Goal: Transaction & Acquisition: Purchase product/service

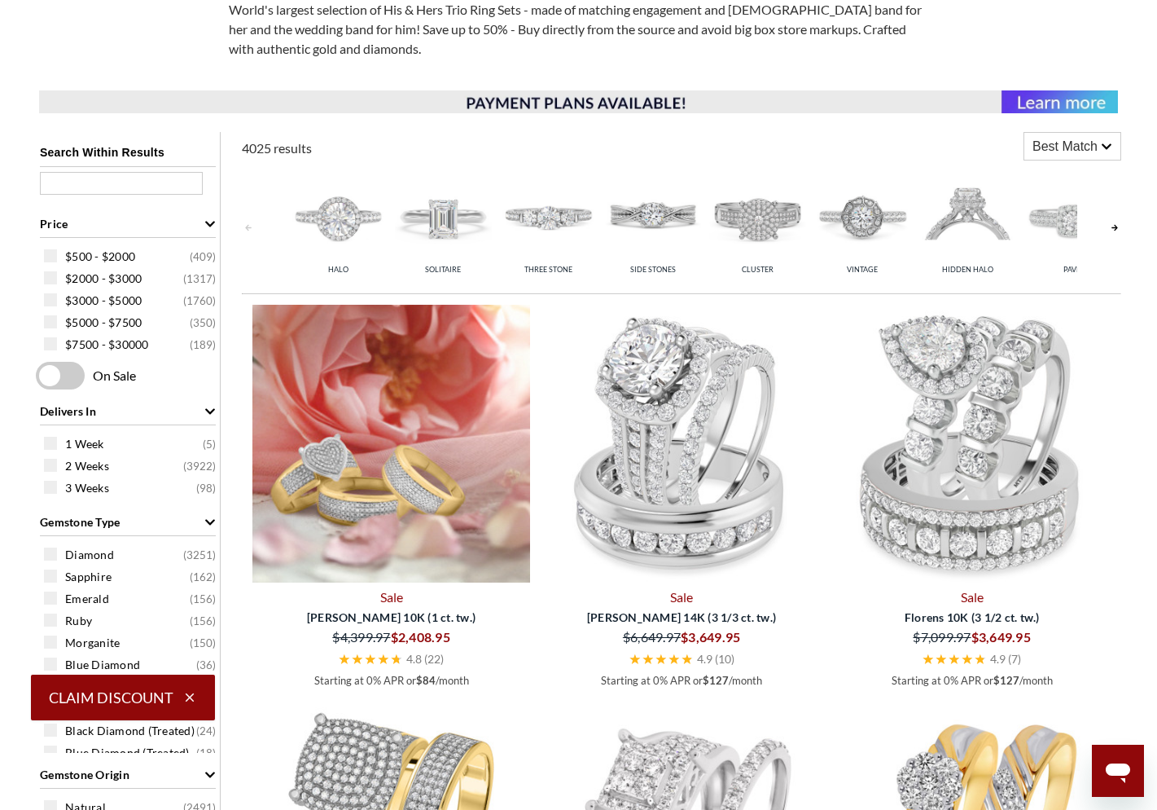
select select "US"
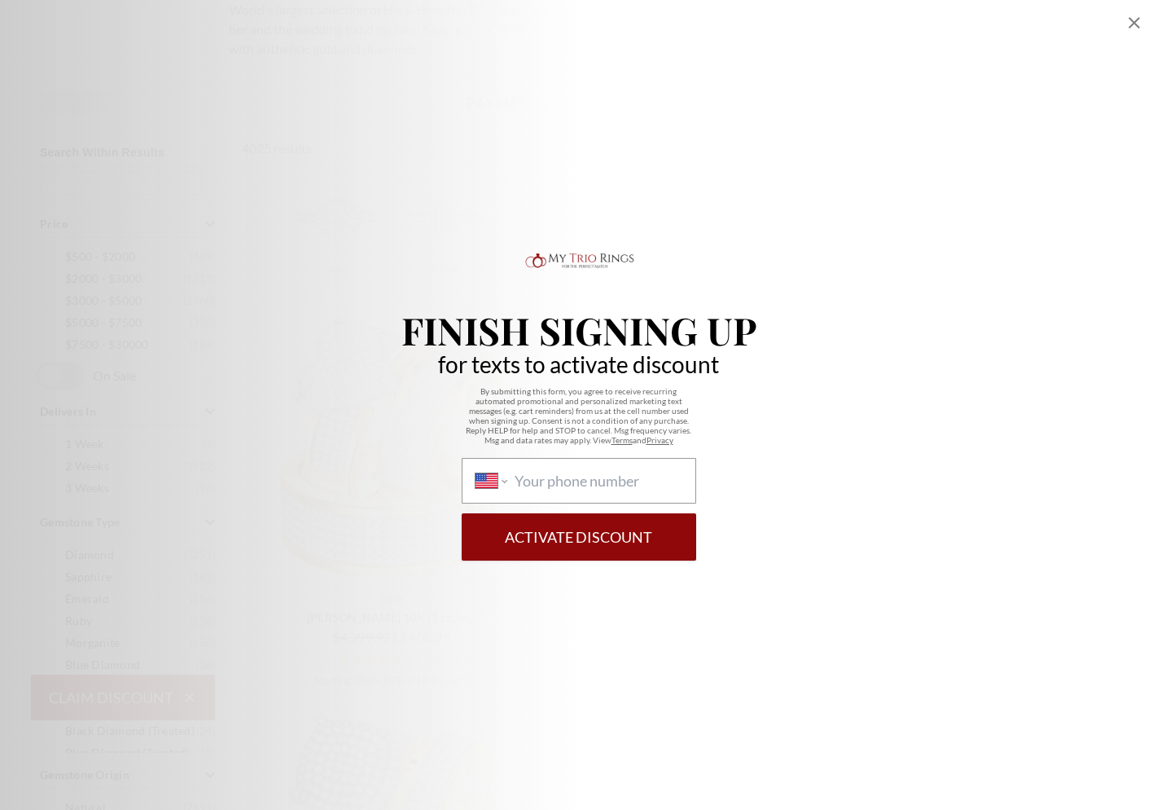
click at [415, 414] on div "By submitting this form, you agree to receive recurring automated promotional a…" at bounding box center [579, 473] width 355 height 174
click at [1136, 20] on icon "Close popup" at bounding box center [1134, 22] width 11 height 11
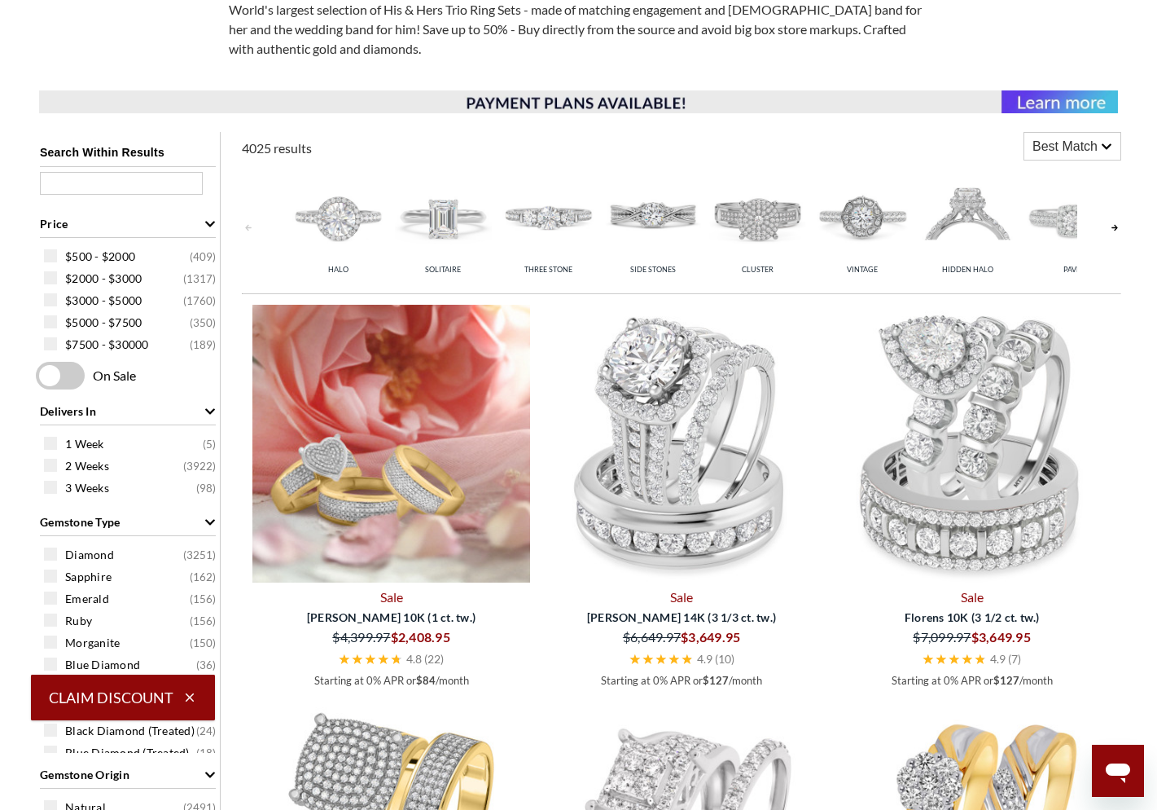
click at [476, 397] on img at bounding box center [391, 444] width 278 height 278
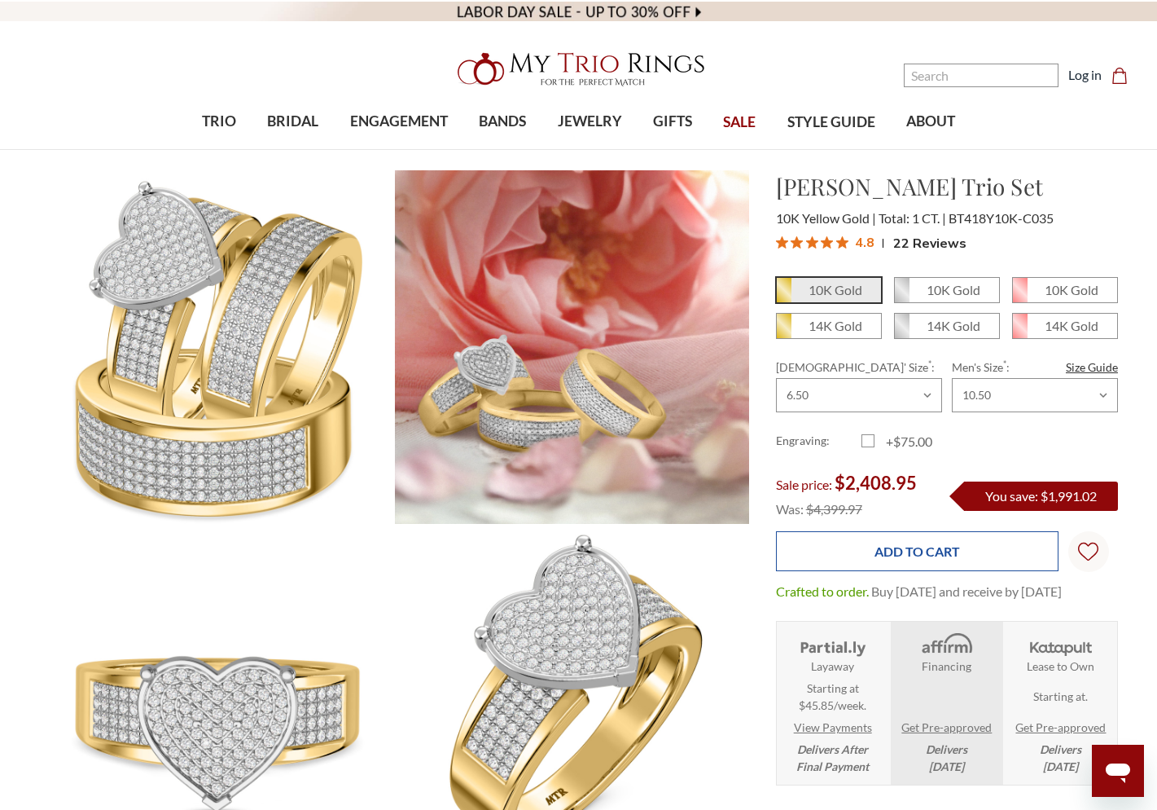
click at [885, 555] on input "Add to Cart" at bounding box center [917, 551] width 283 height 40
type input "Add to Cart"
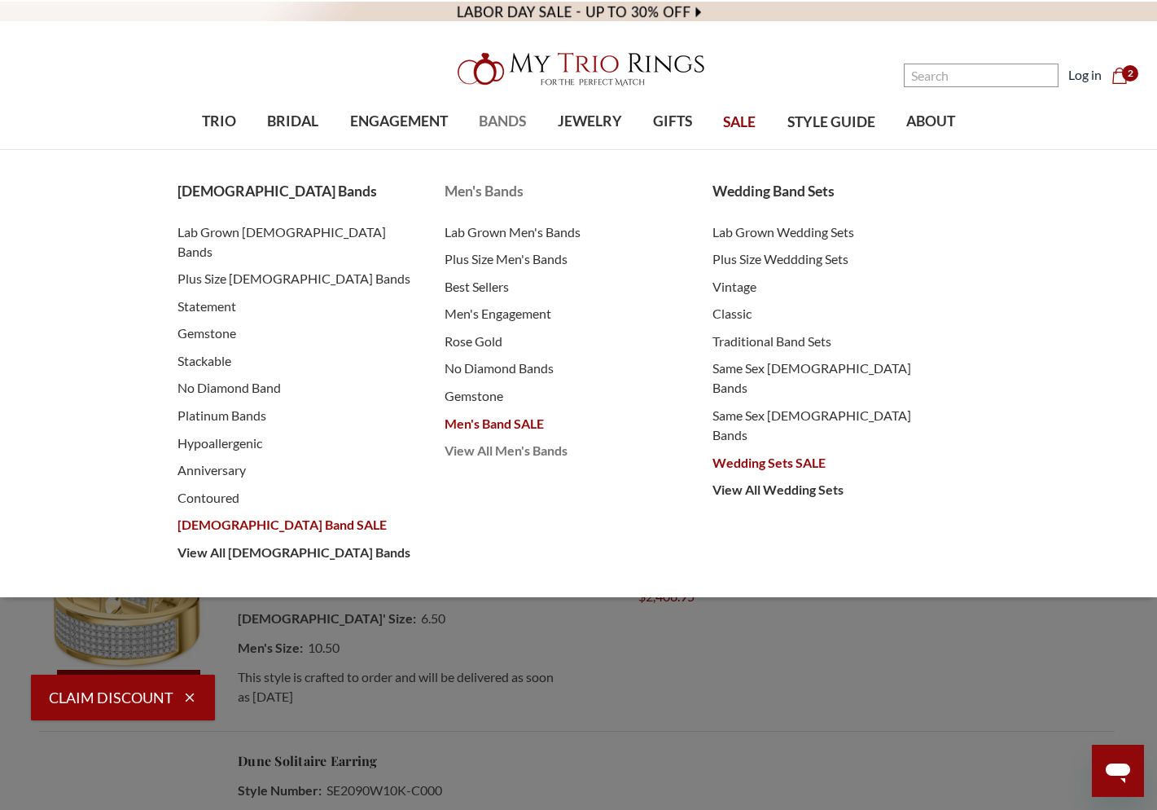
click at [513, 452] on span "View All Men's Bands" at bounding box center [562, 451] width 235 height 20
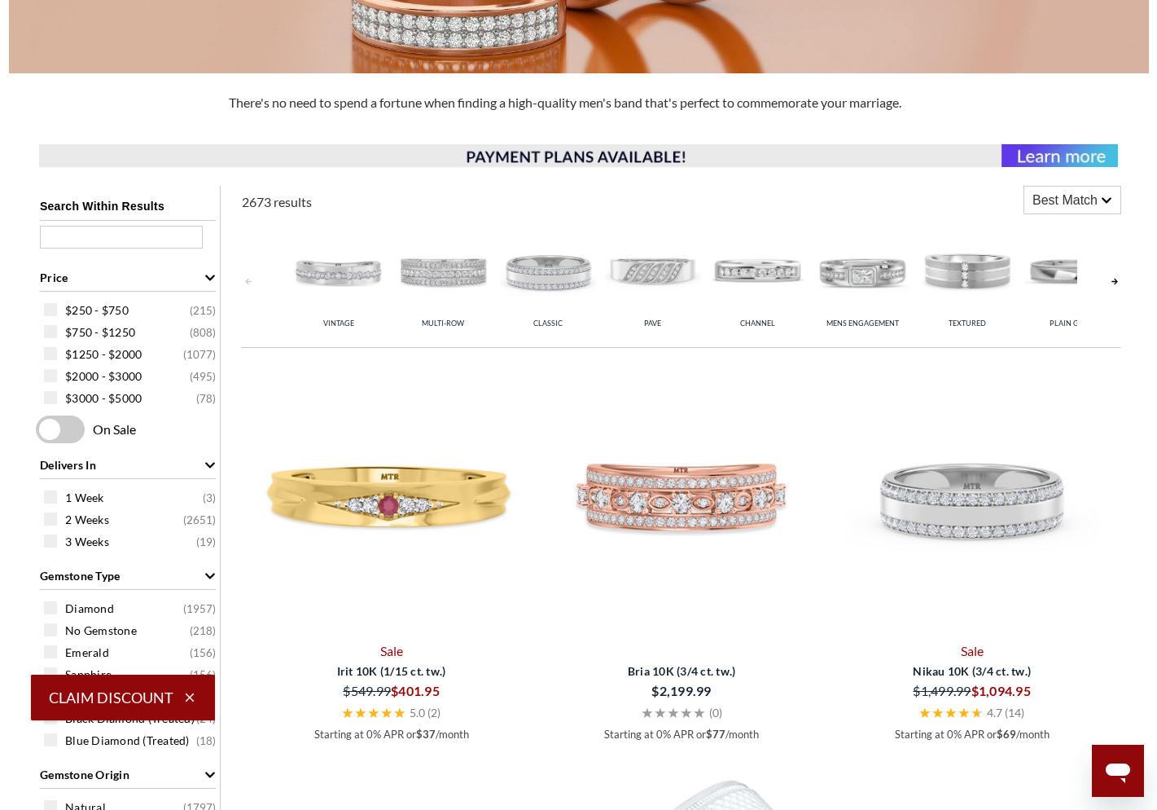
click at [1087, 208] on span "Best Match" at bounding box center [1065, 201] width 65 height 20
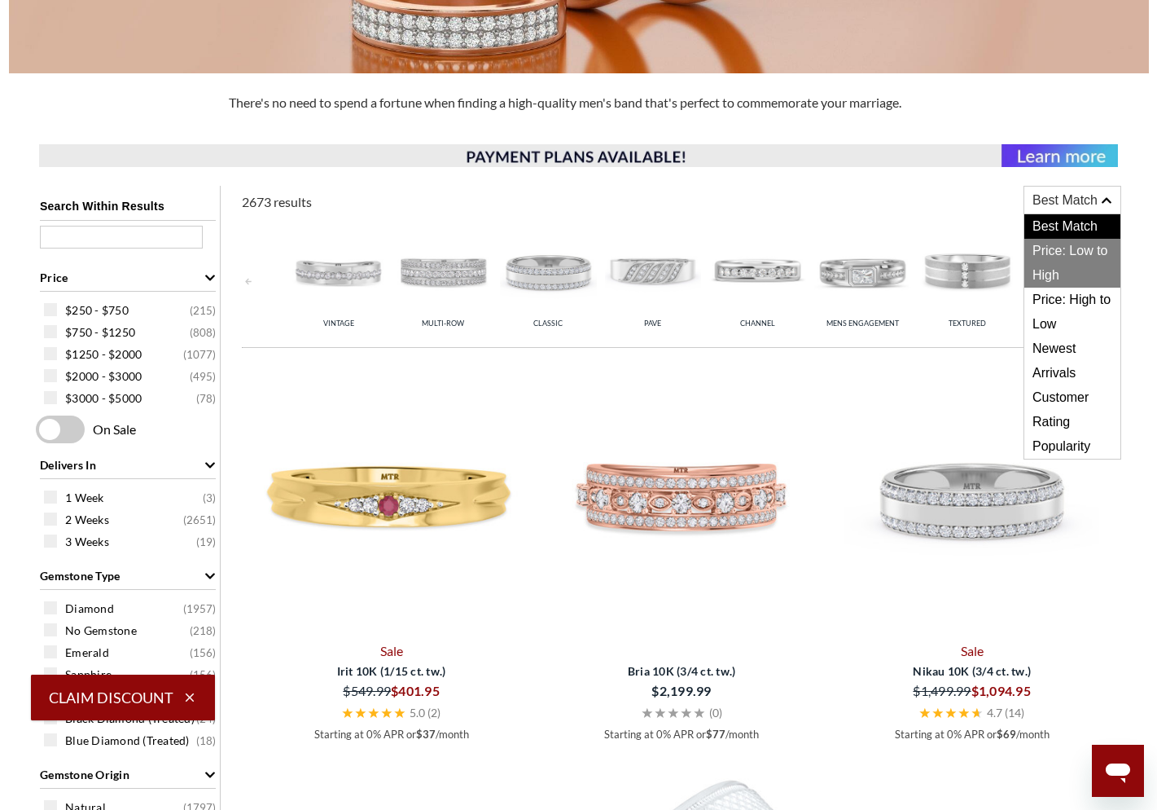
click at [1087, 252] on span "Price: Low to High" at bounding box center [1073, 263] width 96 height 49
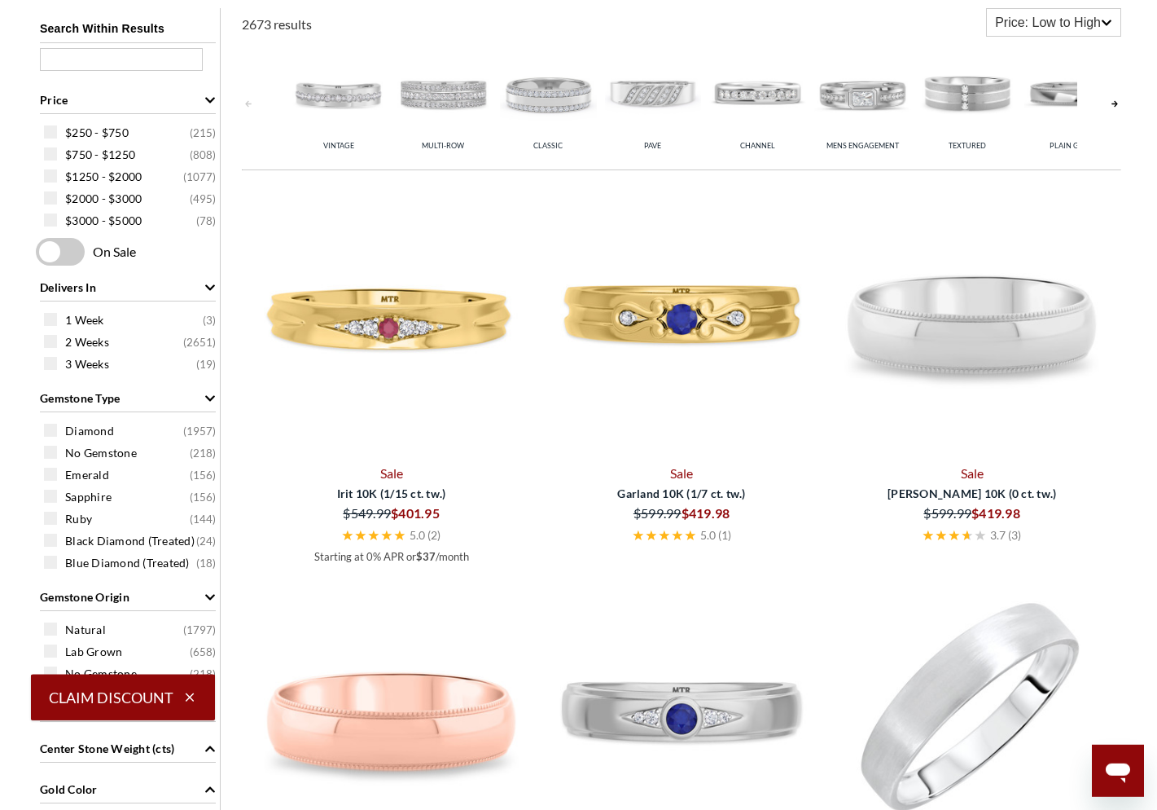
scroll to position [650, 0]
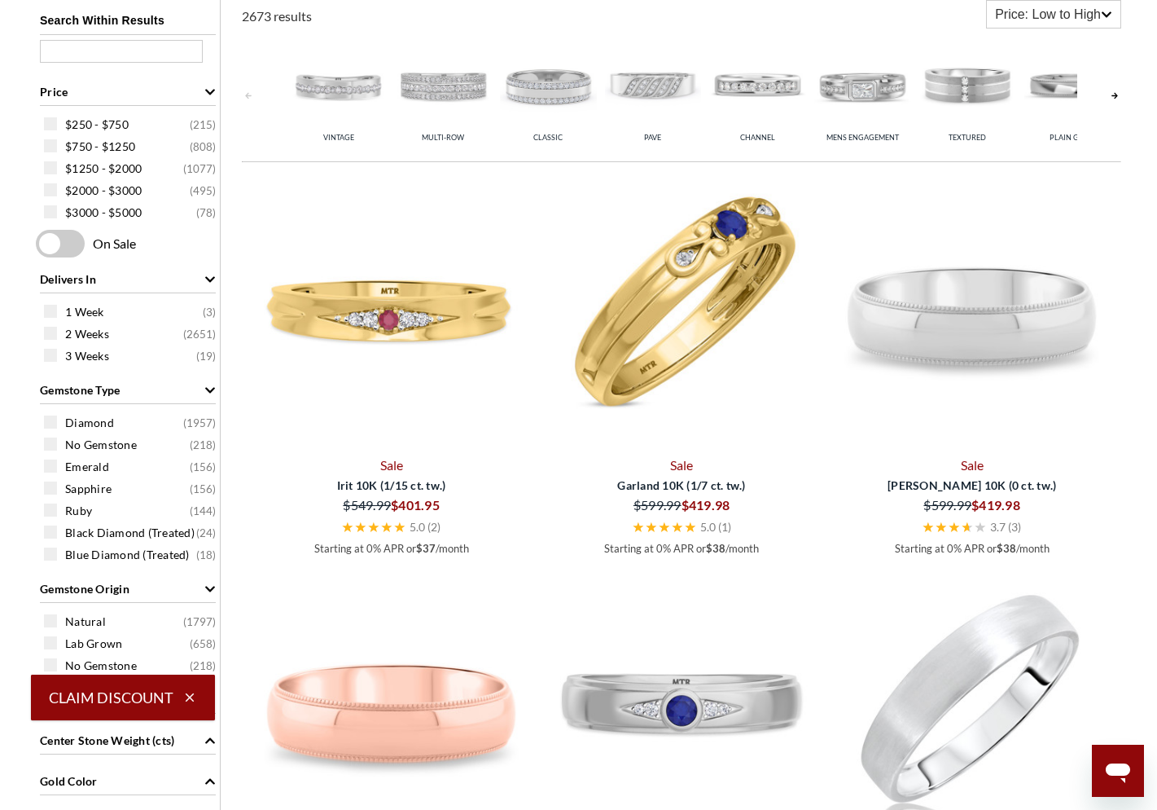
click at [693, 317] on img at bounding box center [682, 312] width 278 height 278
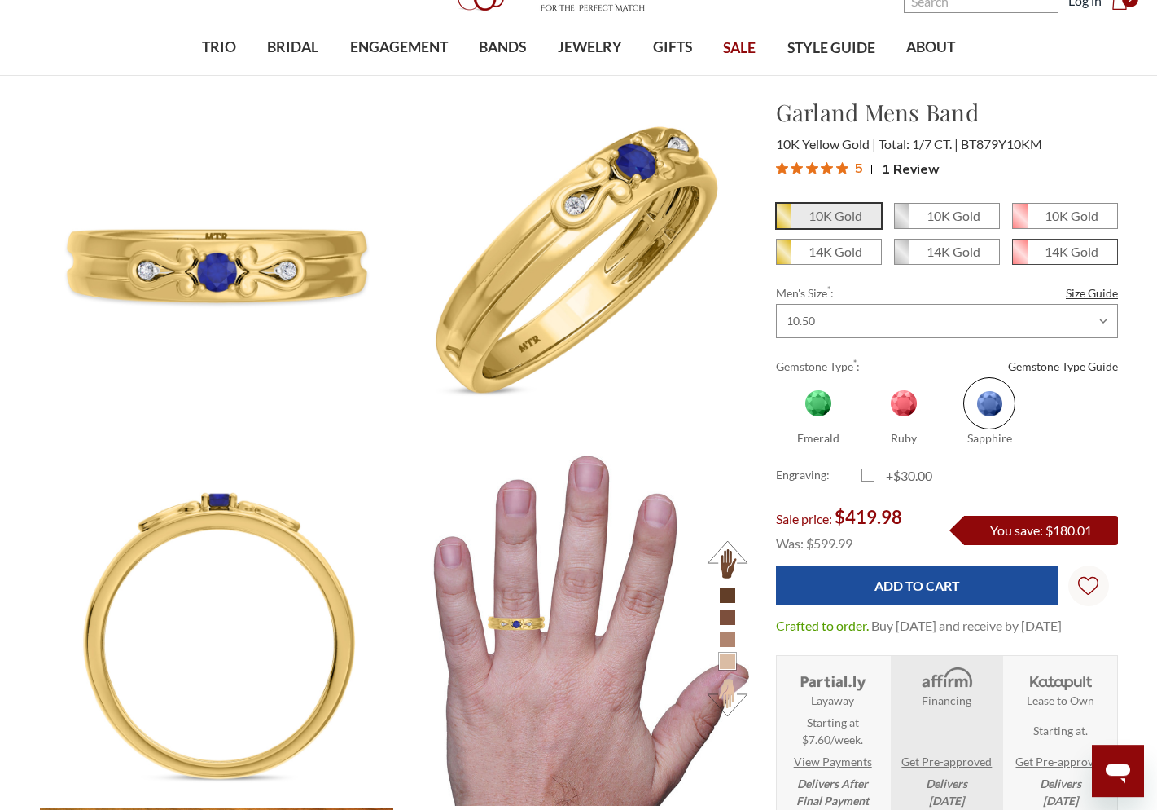
scroll to position [371, 0]
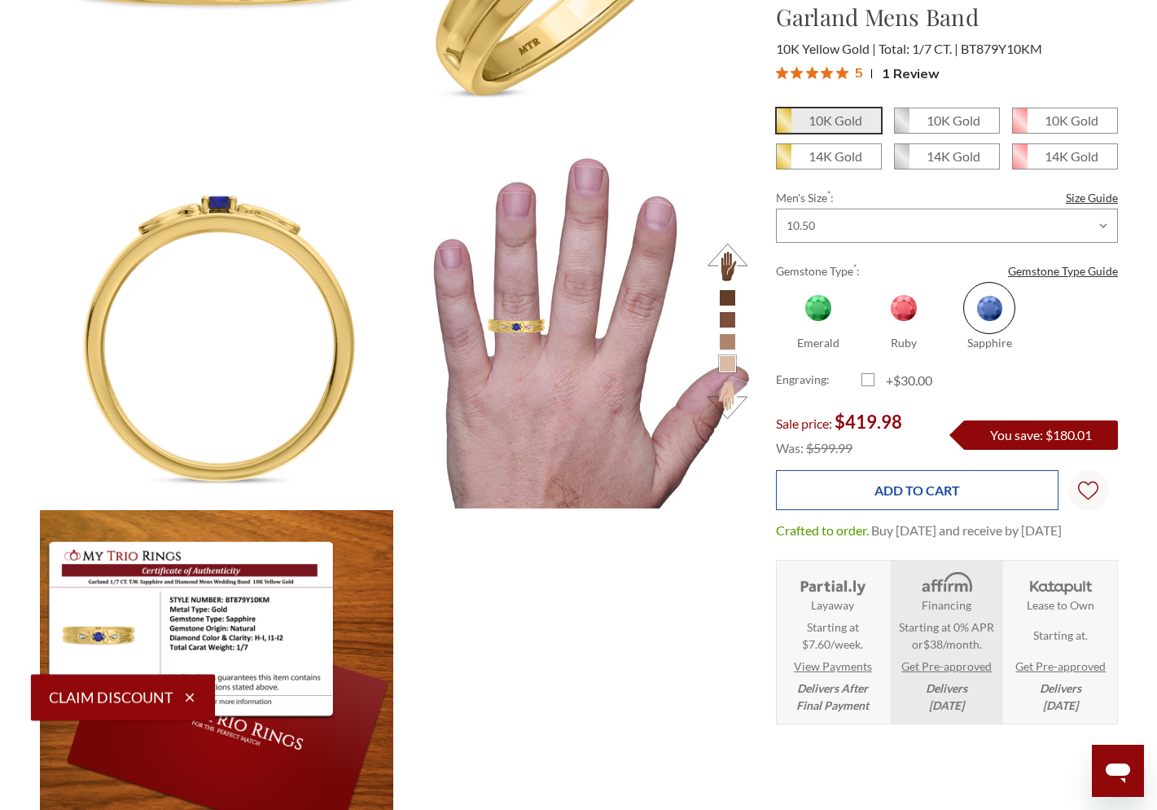
click at [959, 487] on input "Add to Cart" at bounding box center [917, 490] width 283 height 40
type input "Add to Cart"
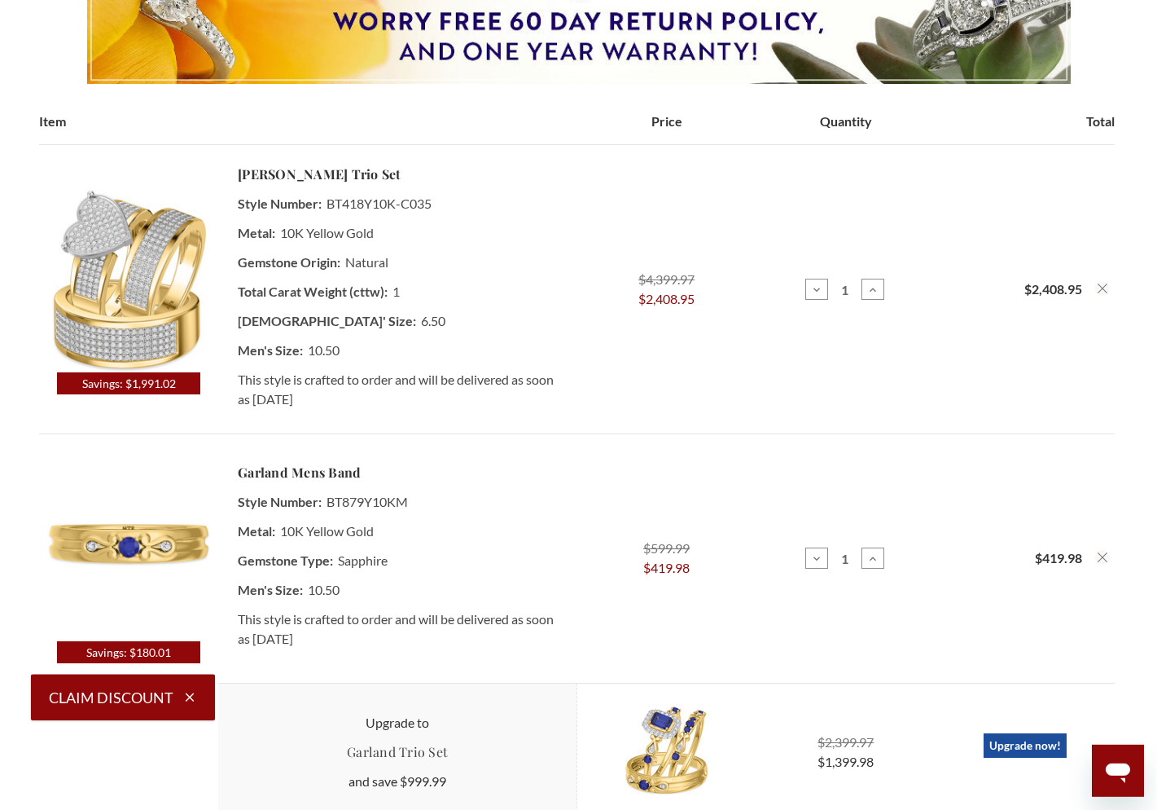
scroll to position [279, 0]
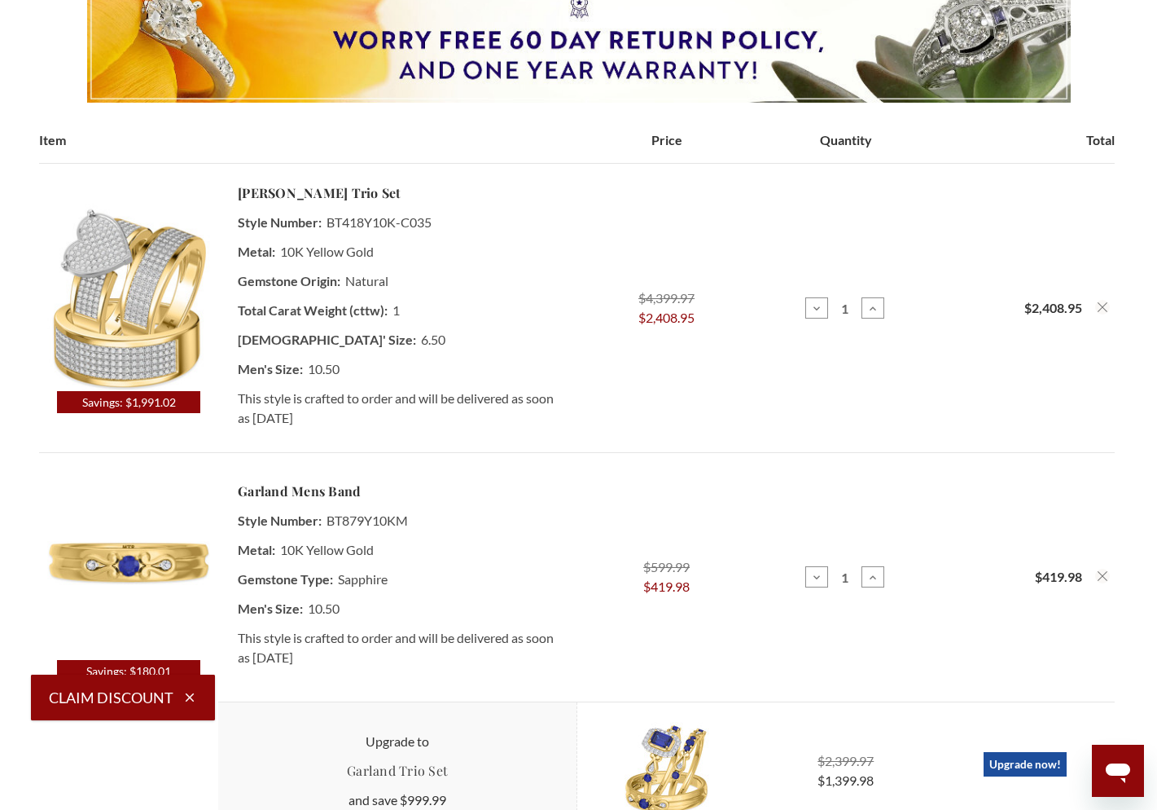
click at [1103, 309] on icon "Remove Valentina 1 ct tw. Diamond Heart Cluster Trio Set 10K Yellow Gold from c…" at bounding box center [1103, 307] width 10 height 10
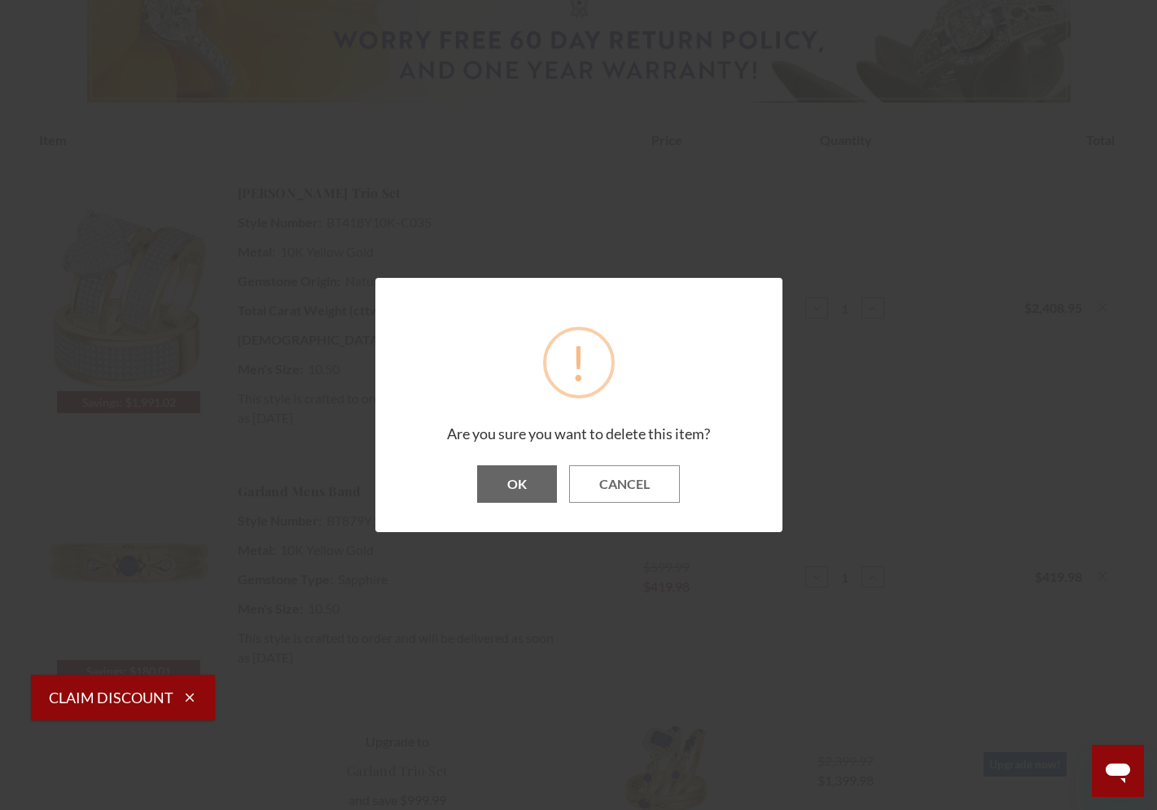
click at [534, 481] on button "OK" at bounding box center [517, 483] width 80 height 37
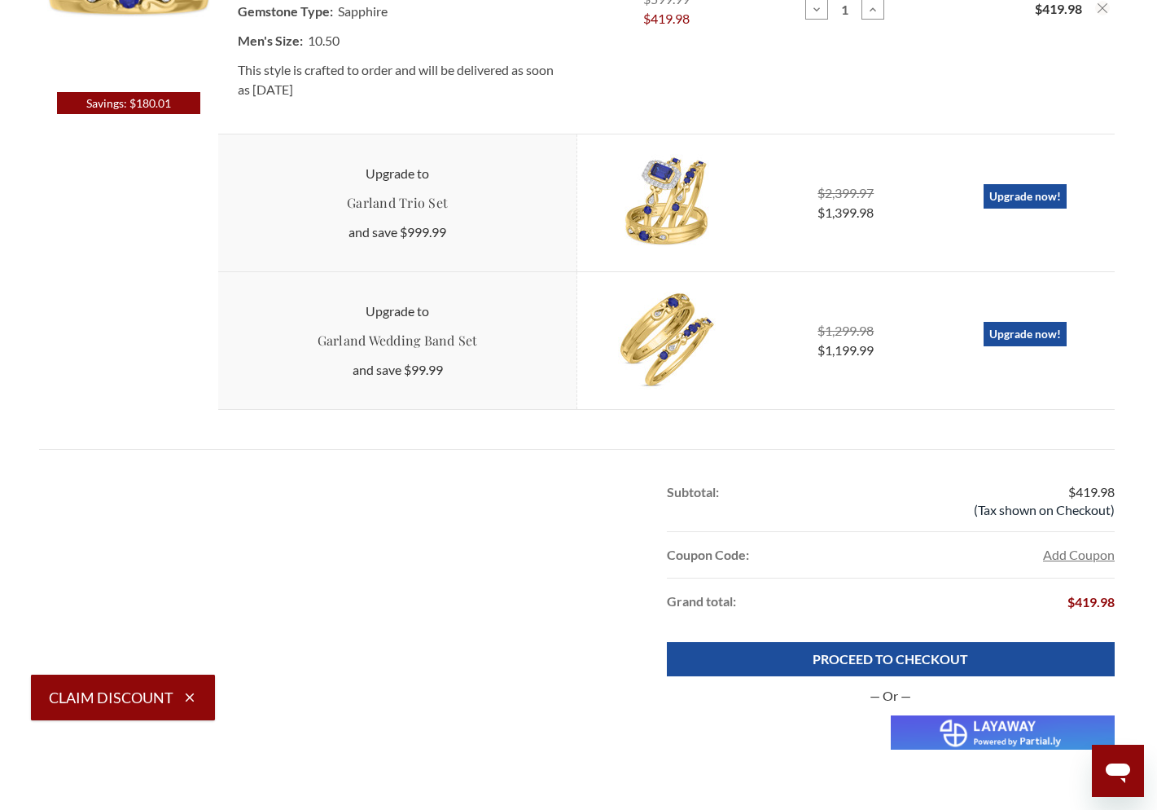
scroll to position [743, 0]
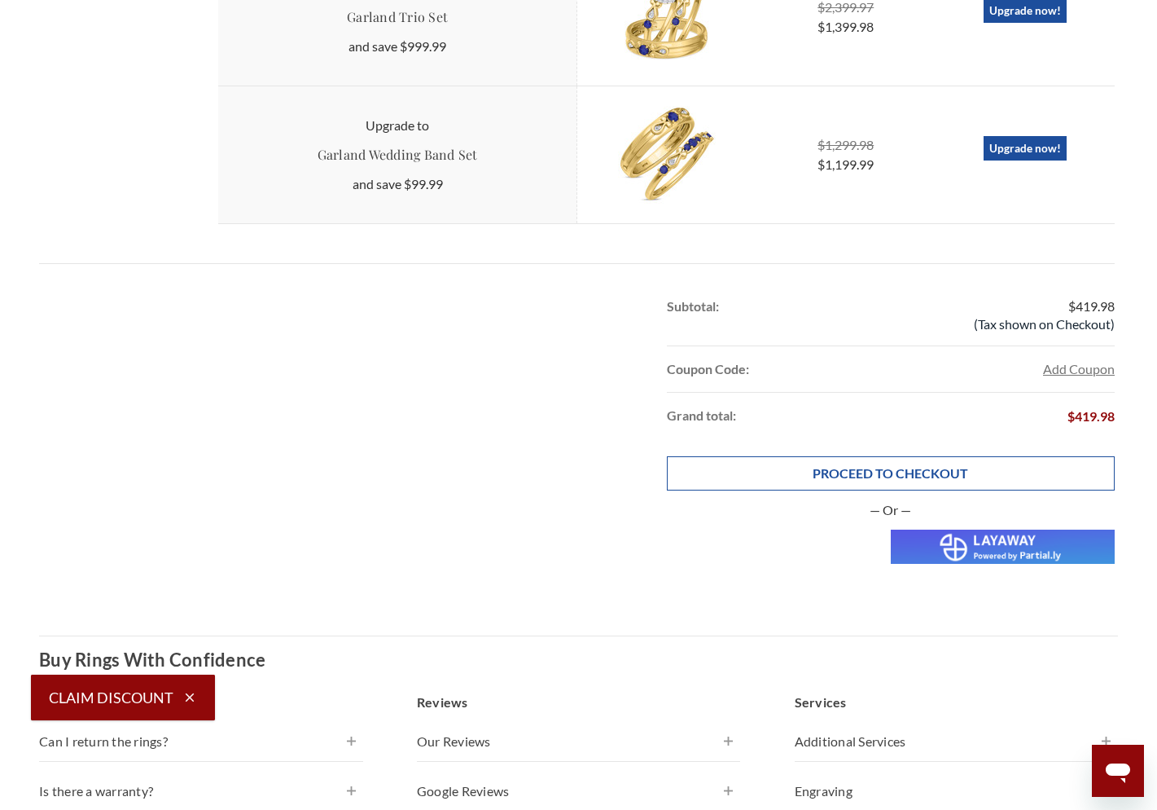
click at [957, 469] on link "PROCEED TO CHECKOUT" at bounding box center [891, 473] width 448 height 34
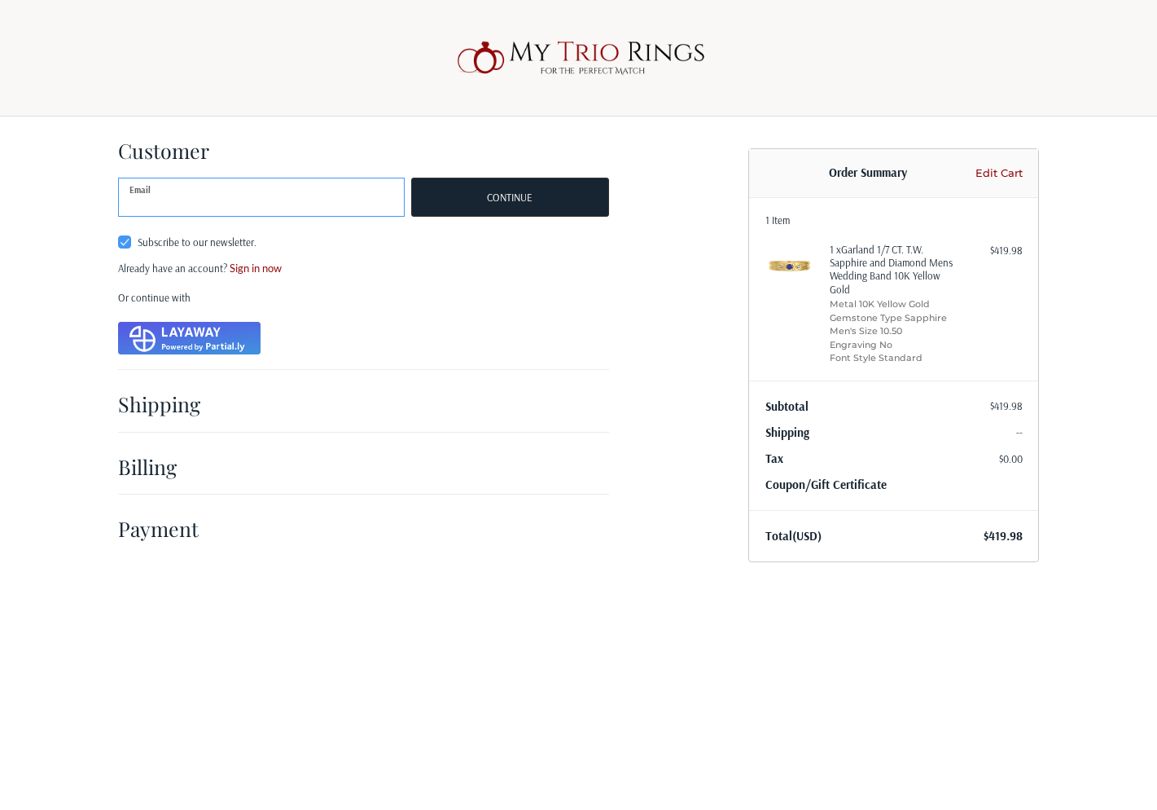
click at [347, 192] on input "Email" at bounding box center [261, 197] width 287 height 39
click at [219, 207] on input "kamil.dratwa+listtest@mytriorings.com" at bounding box center [261, 197] width 287 height 39
type input "kamil.dratwa+opensendtest@mytriorings.com"
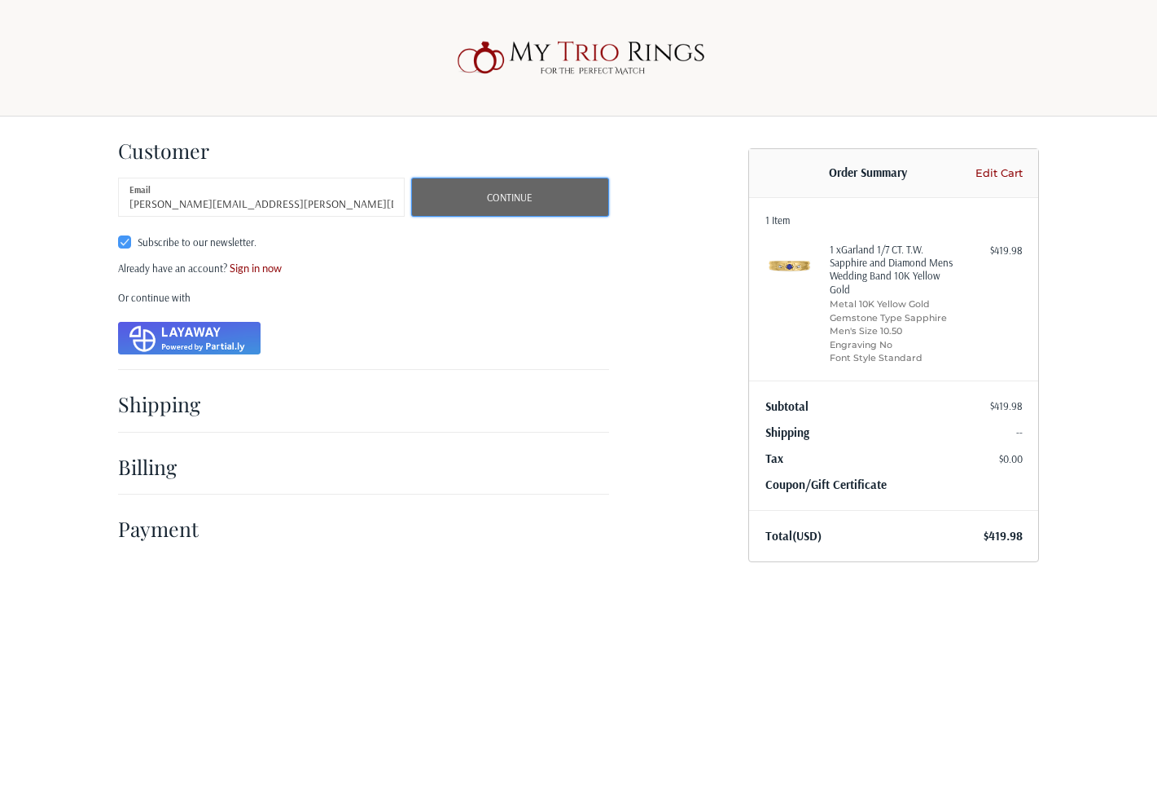
click at [585, 204] on button "Continue" at bounding box center [510, 197] width 198 height 39
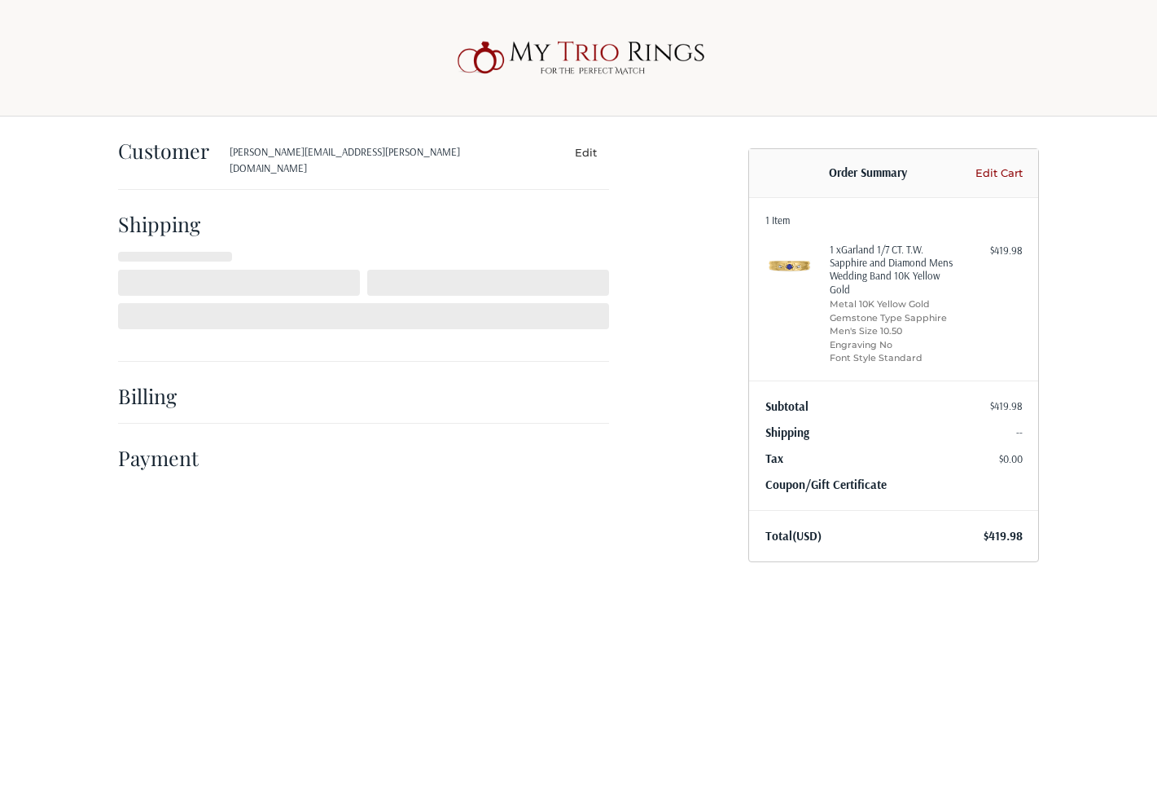
select select "PL"
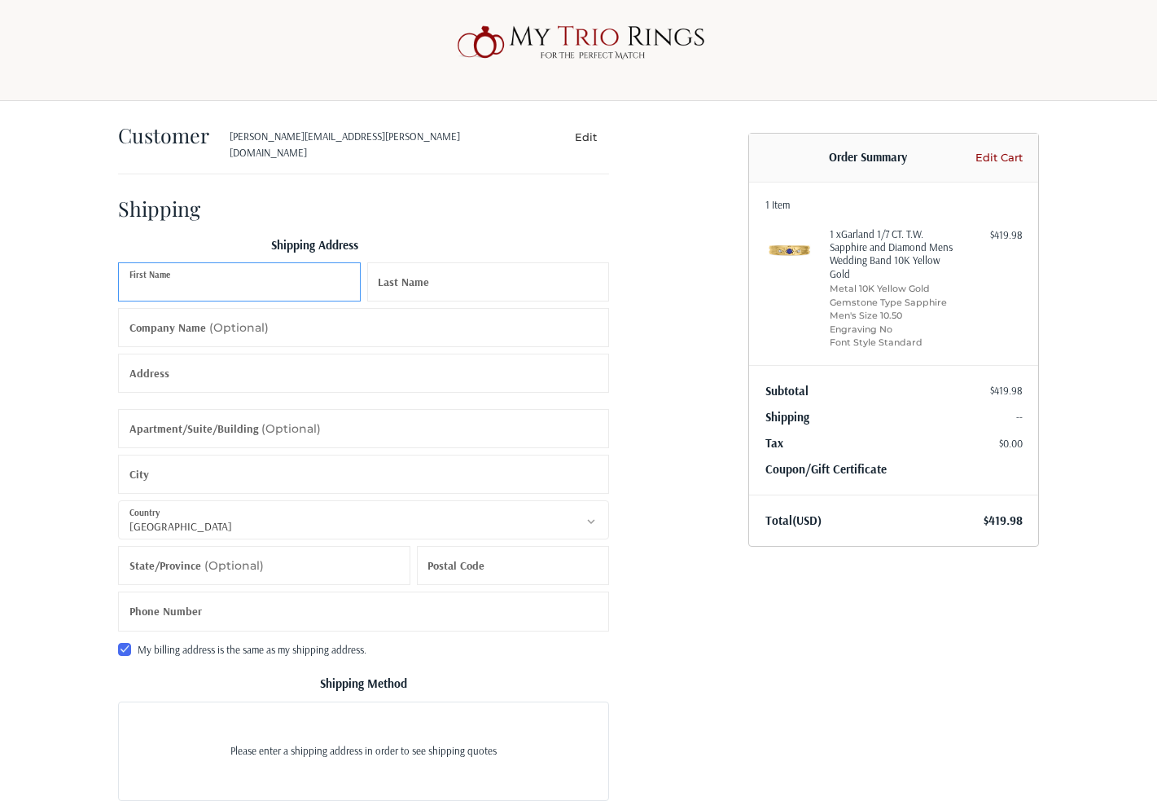
scroll to position [16, 0]
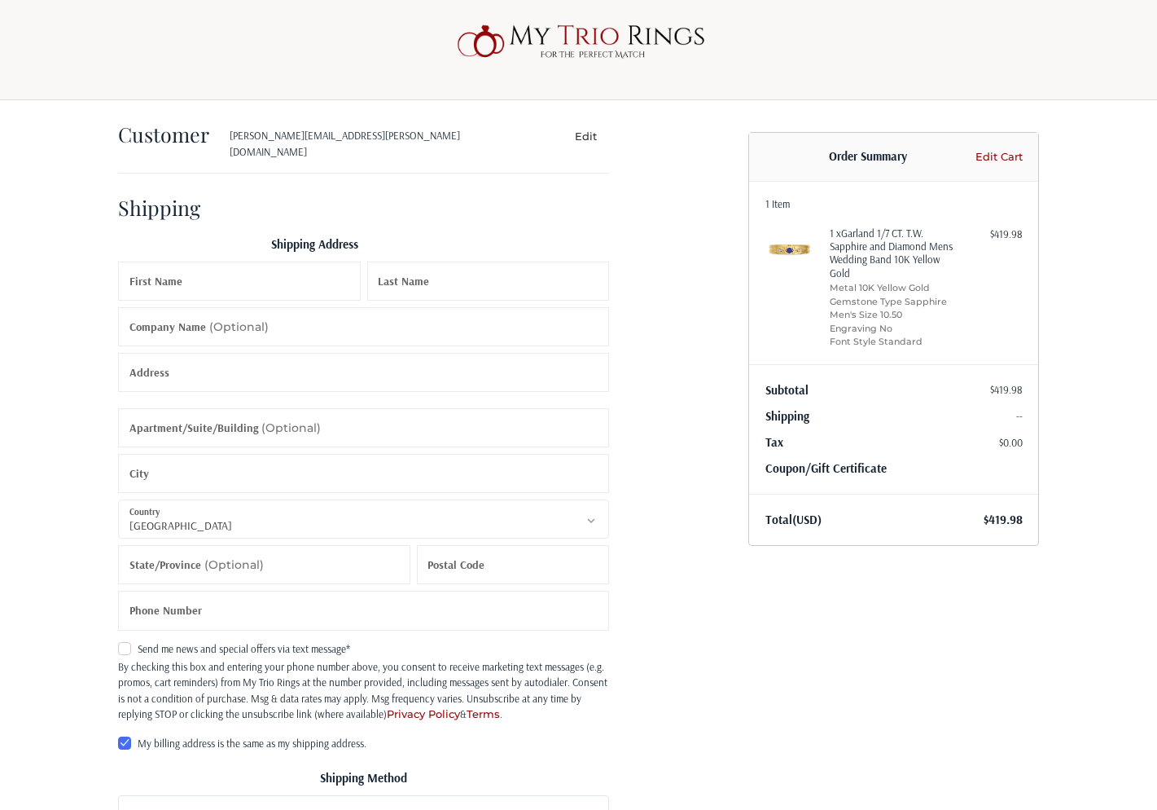
click at [588, 147] on button "Edit" at bounding box center [585, 136] width 47 height 24
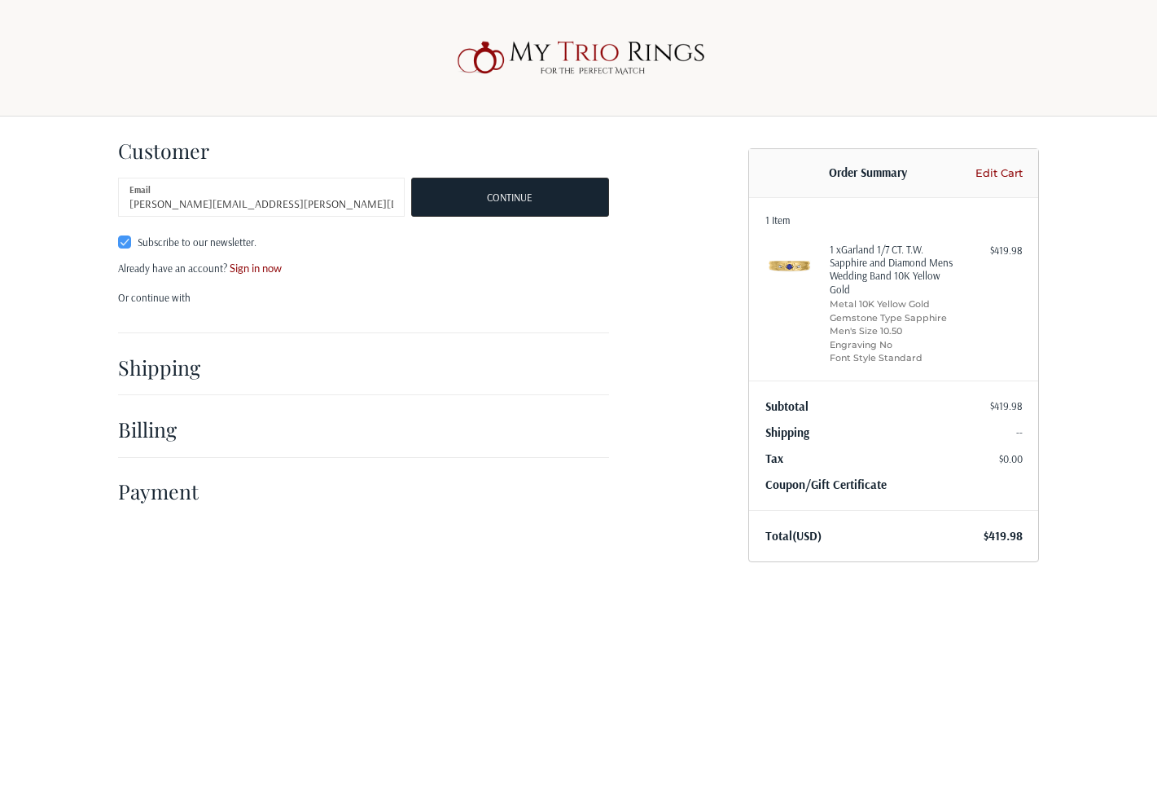
scroll to position [0, 0]
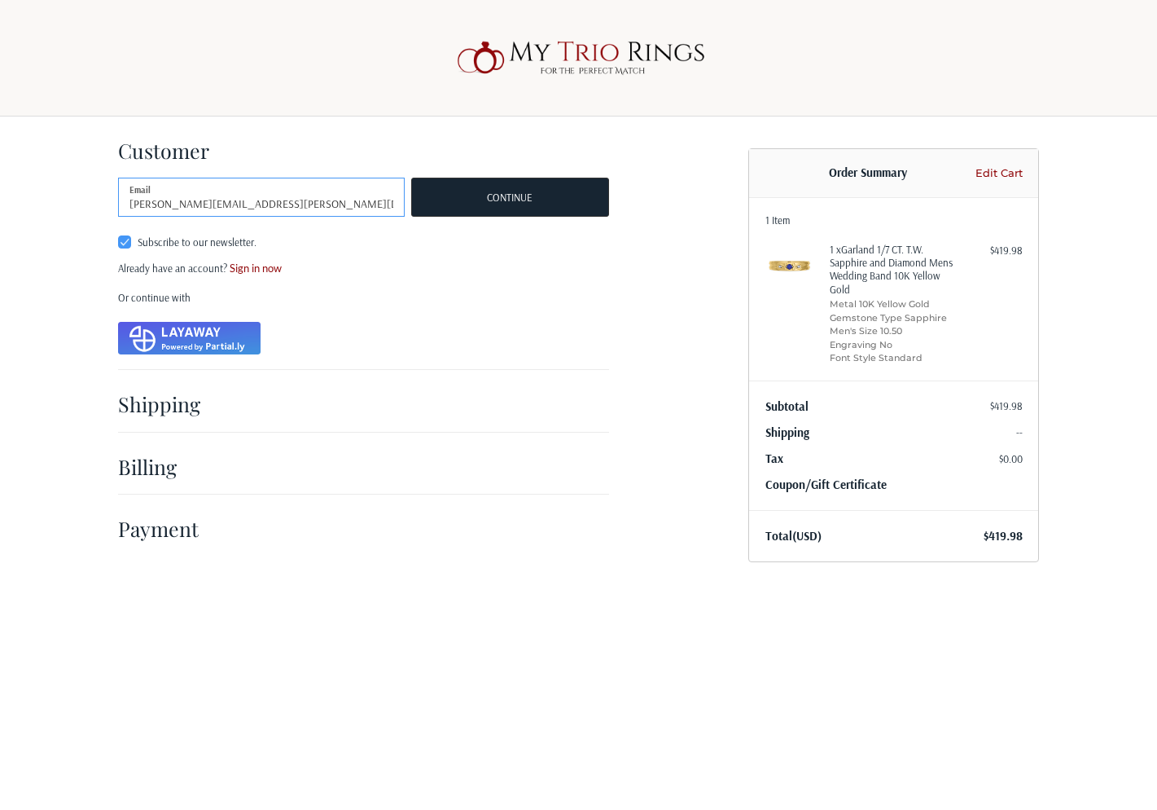
click at [373, 201] on input "kamil.dratwa+opensendtest@mytriorings.com" at bounding box center [261, 197] width 287 height 39
click at [1014, 177] on link "Edit Cart" at bounding box center [996, 173] width 51 height 16
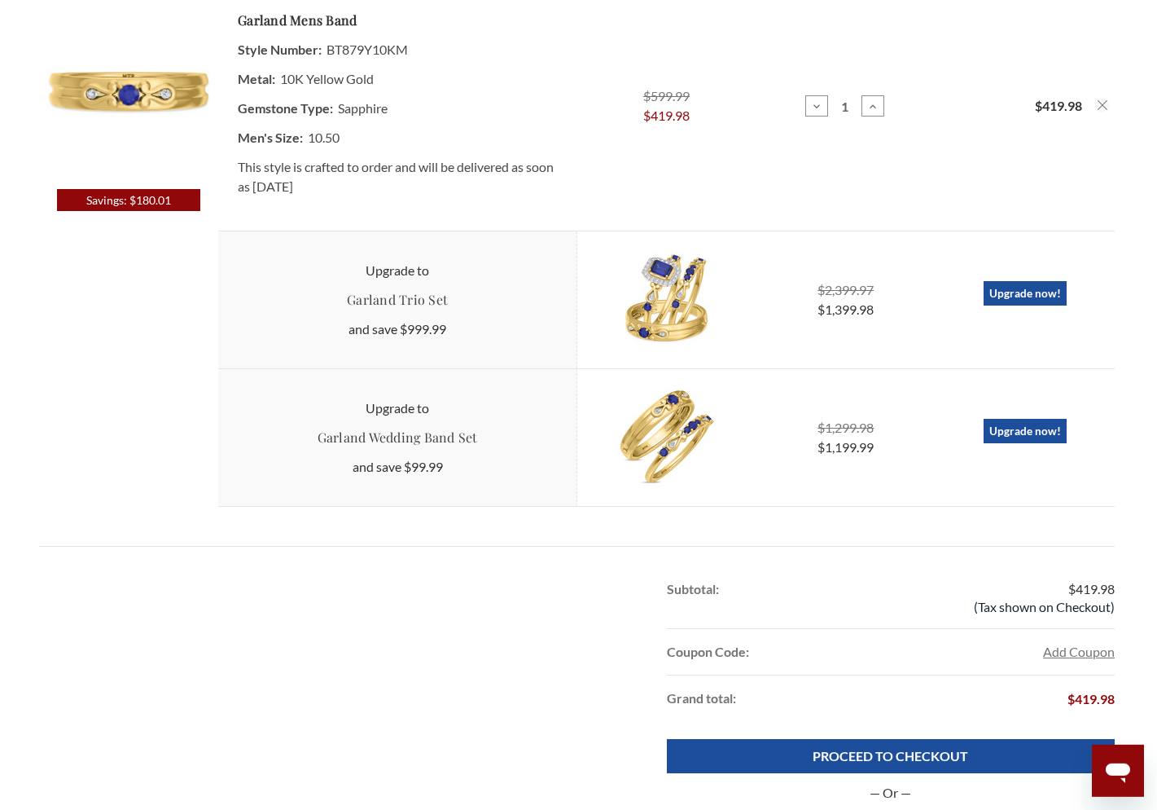
scroll to position [557, 0]
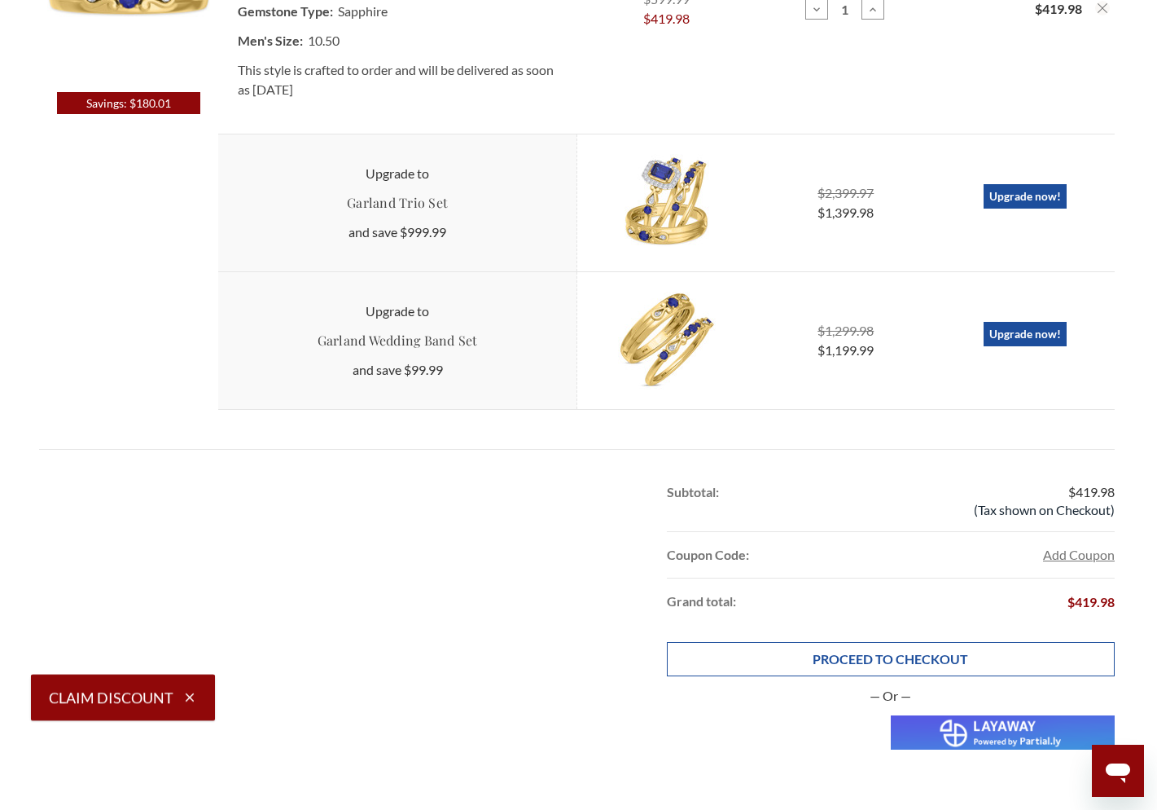
click at [899, 660] on link "PROCEED TO CHECKOUT" at bounding box center [891, 659] width 448 height 34
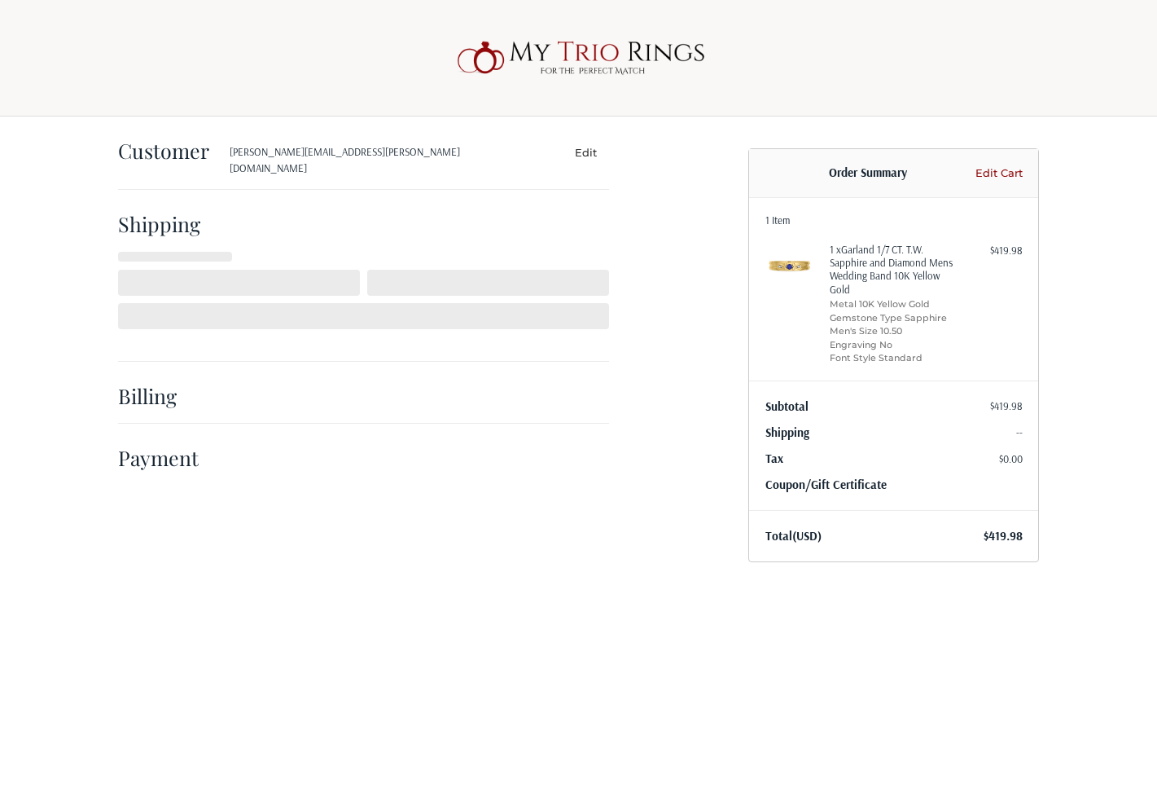
select select "PL"
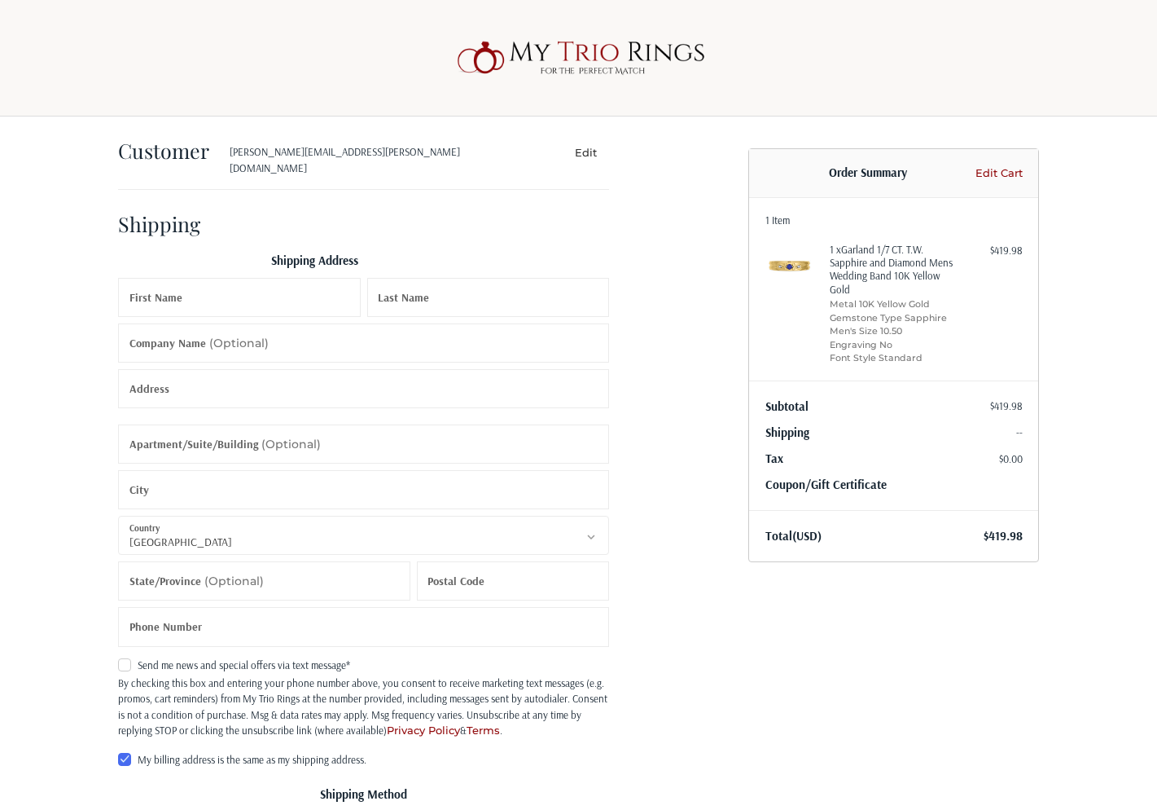
click at [582, 152] on button "Edit" at bounding box center [585, 152] width 47 height 24
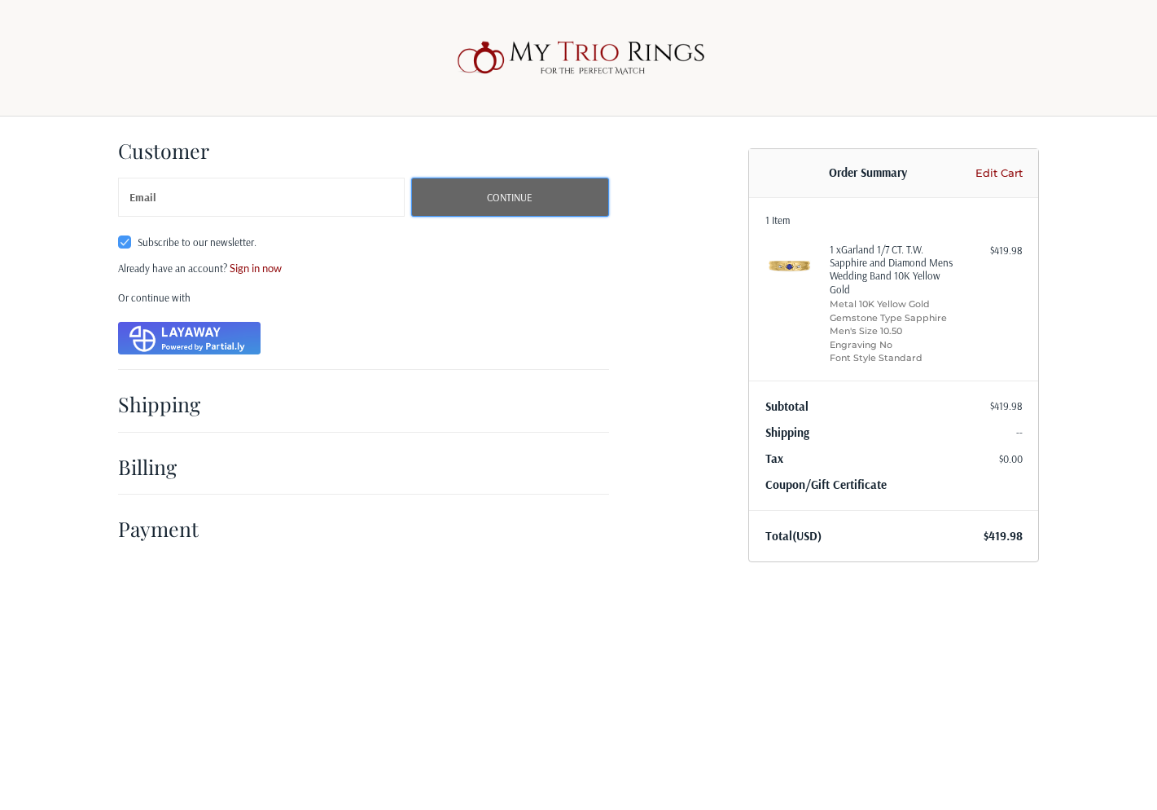
click at [553, 204] on button "Continue" at bounding box center [510, 197] width 198 height 39
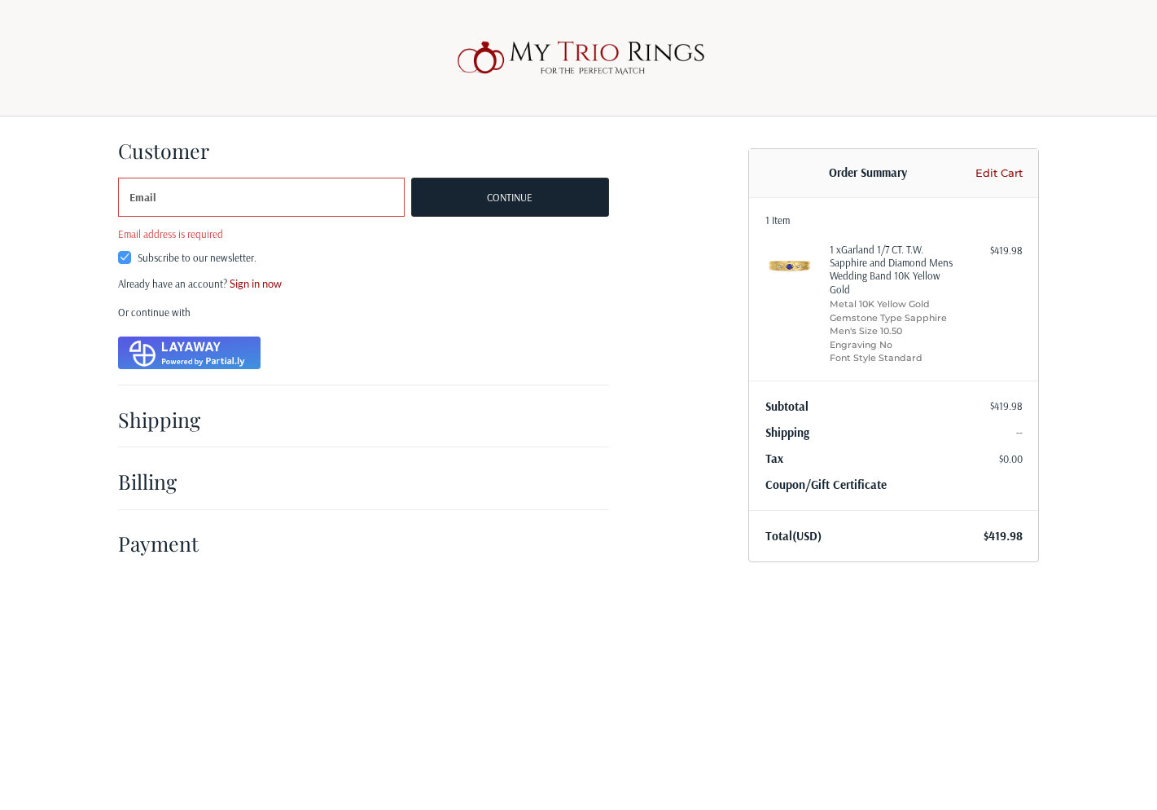
click at [997, 169] on link "Edit Cart" at bounding box center [996, 173] width 51 height 16
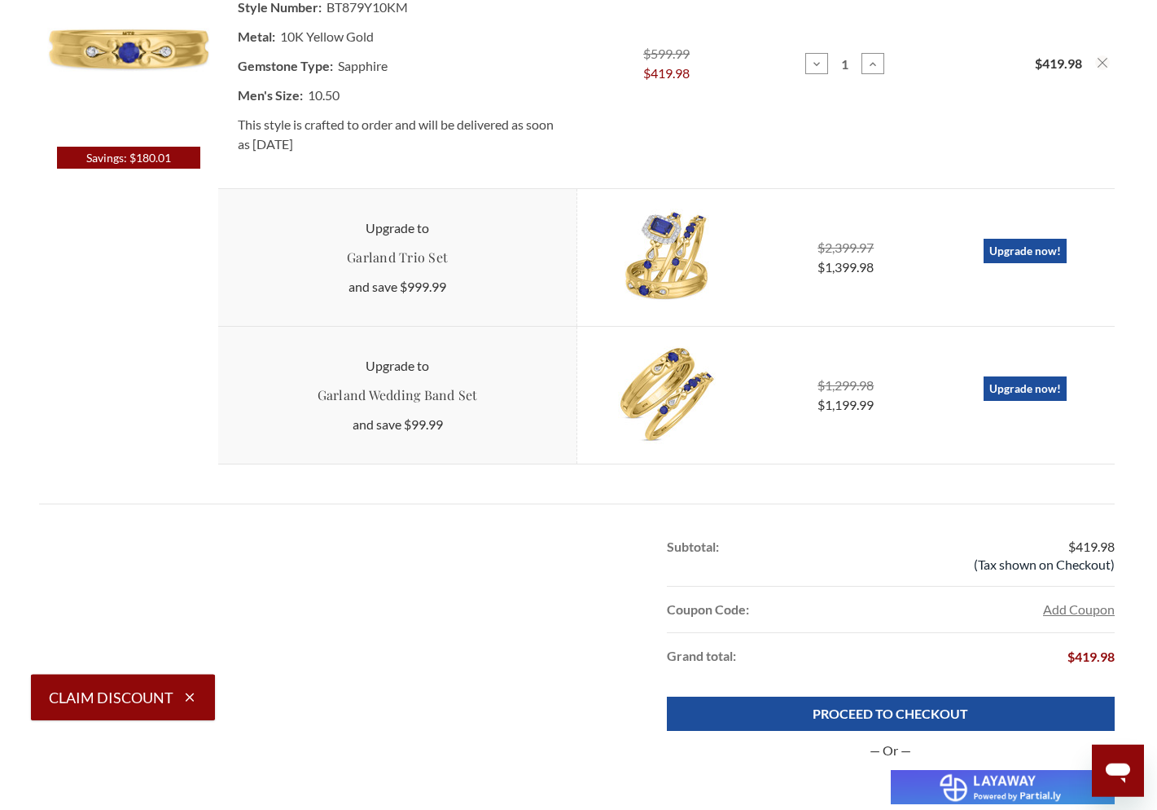
scroll to position [557, 0]
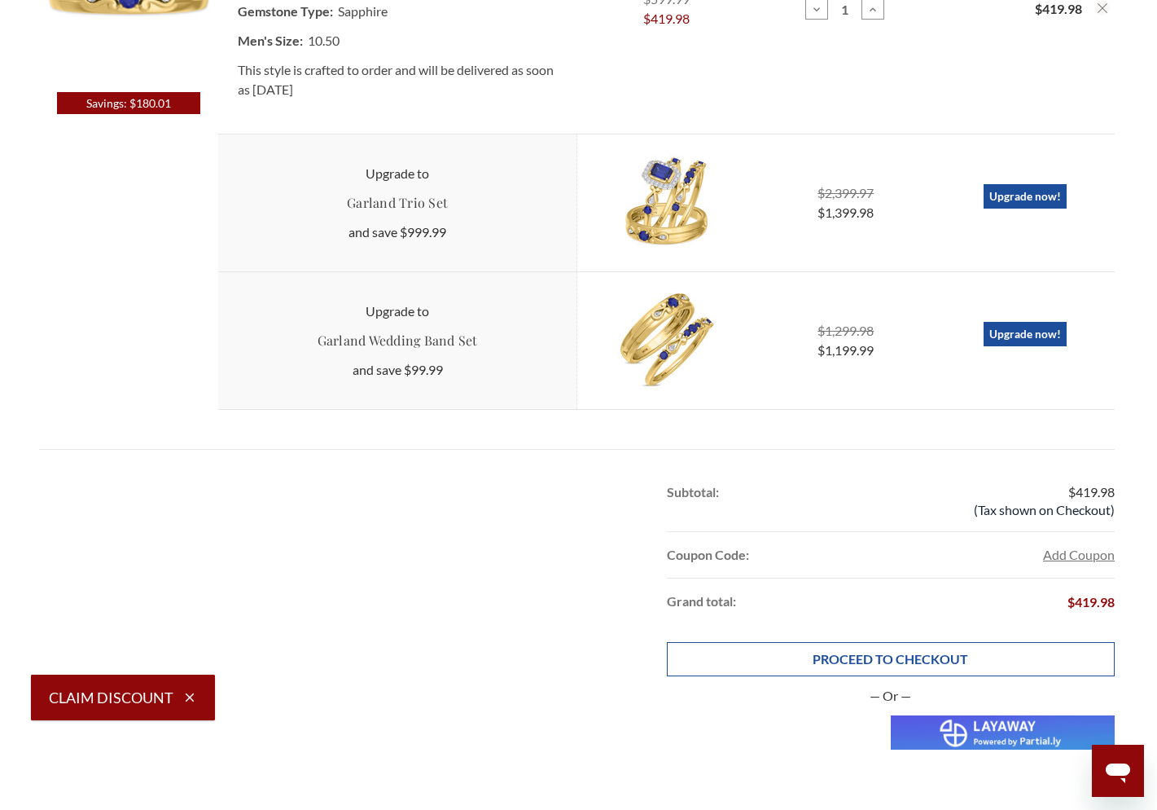
click at [893, 661] on link "PROCEED TO CHECKOUT" at bounding box center [891, 659] width 448 height 34
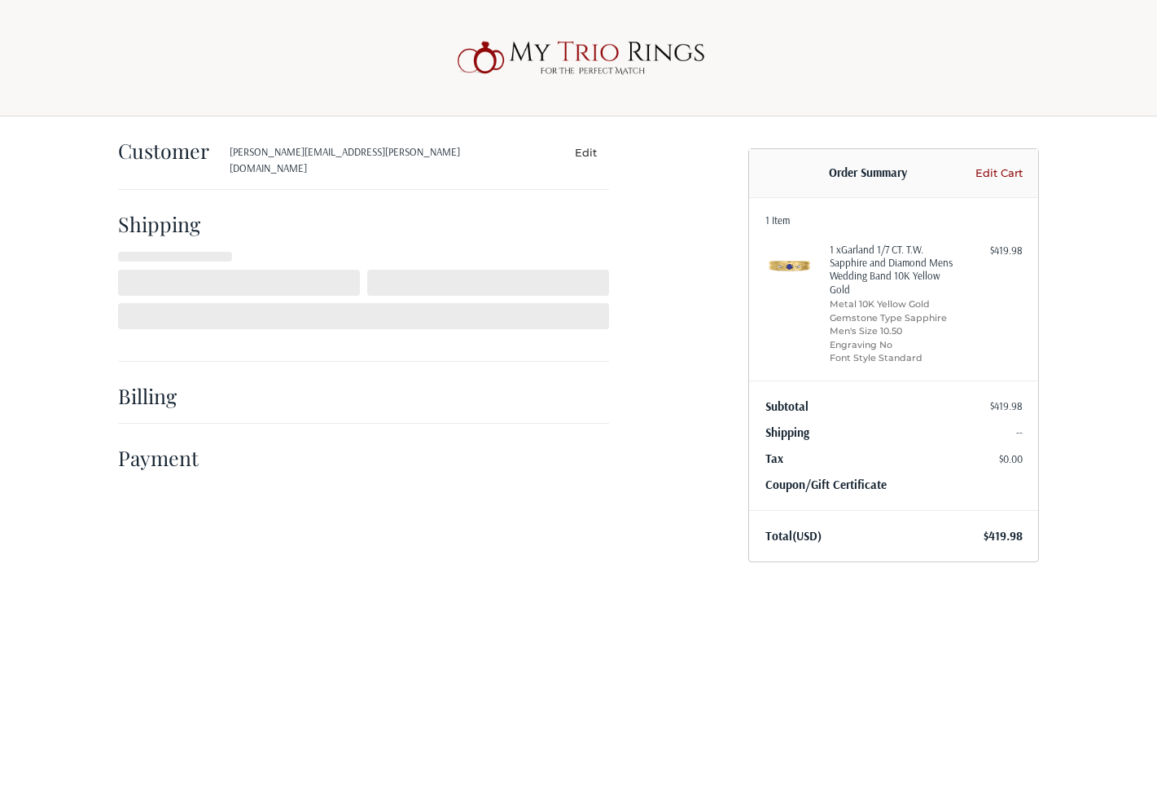
select select "PL"
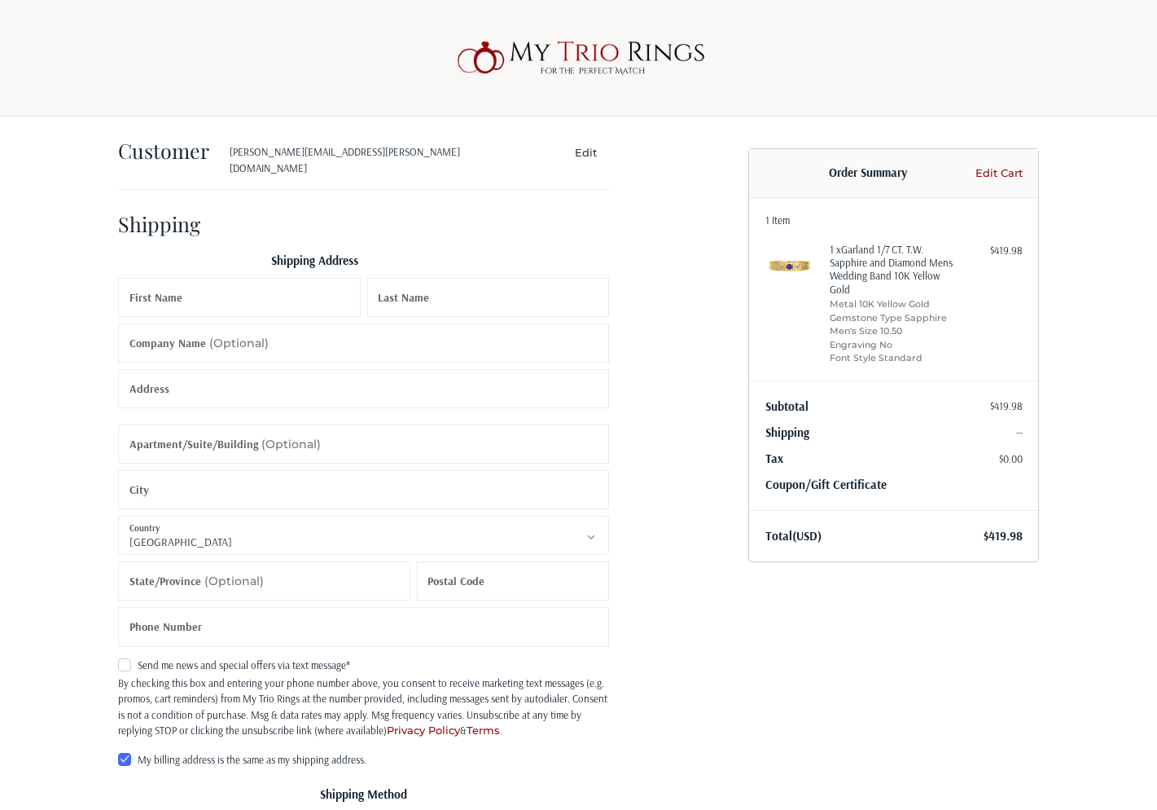
click at [819, 476] on section "Subtotal $419.98 Shipping -- Tax $0.00 Coupon/Gift Certificate" at bounding box center [893, 445] width 289 height 130
click at [819, 486] on link "Coupon/Gift Certificate" at bounding box center [826, 483] width 121 height 15
click at [825, 520] on input "Gift Certificate or Coupon Code" at bounding box center [848, 521] width 165 height 37
type input "99offyeah"
click at [1011, 520] on button "Apply" at bounding box center [980, 521] width 85 height 37
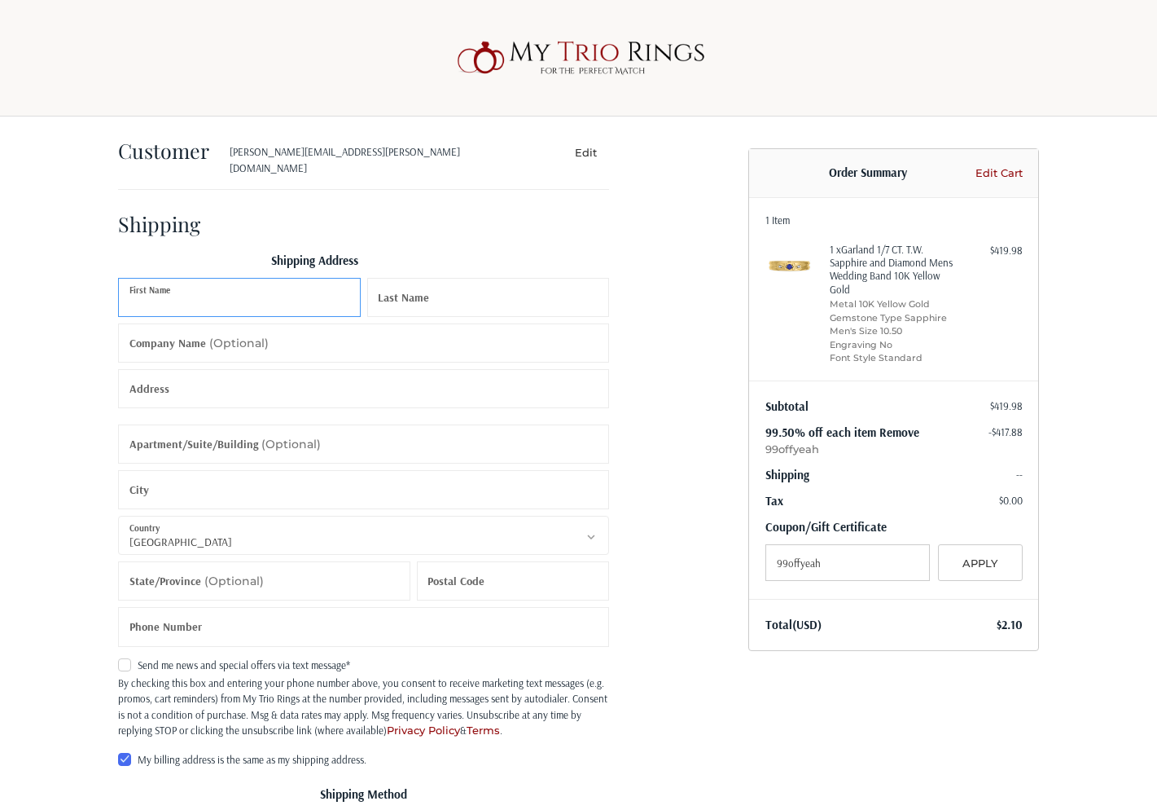
click at [225, 296] on input "First Name" at bounding box center [239, 297] width 243 height 39
type input "Test"
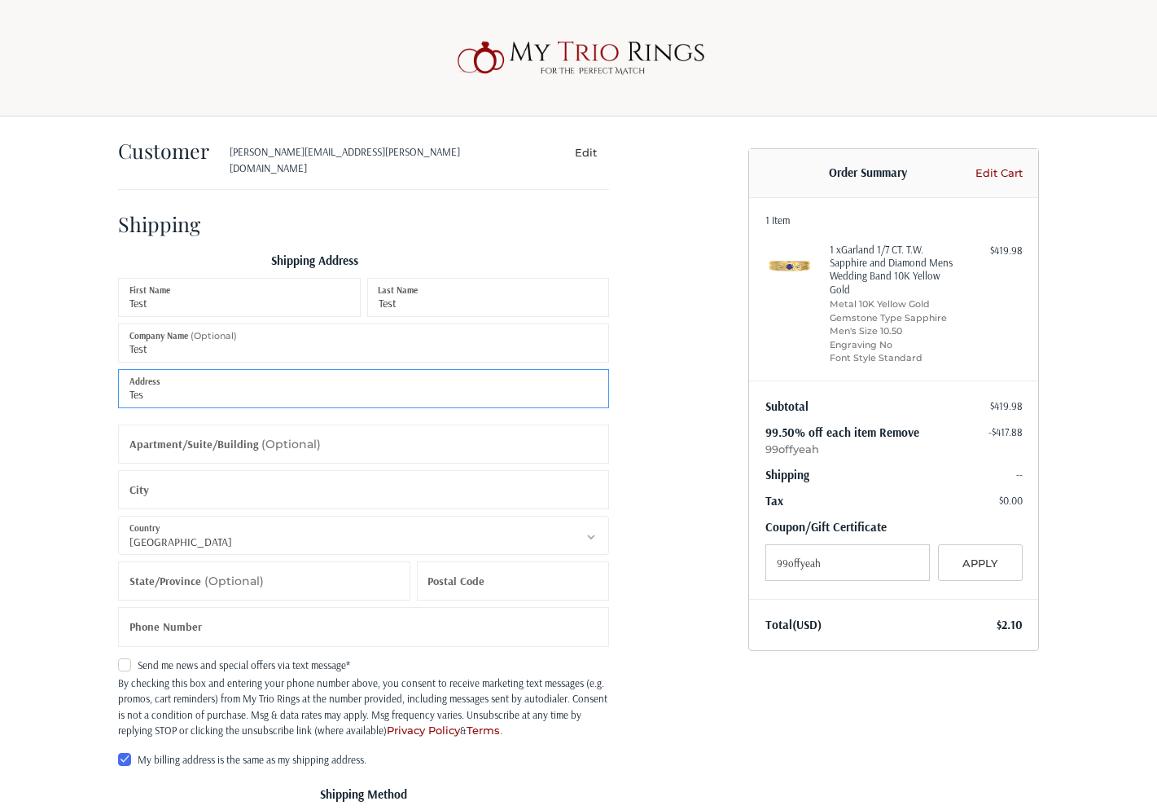
type input "Test"
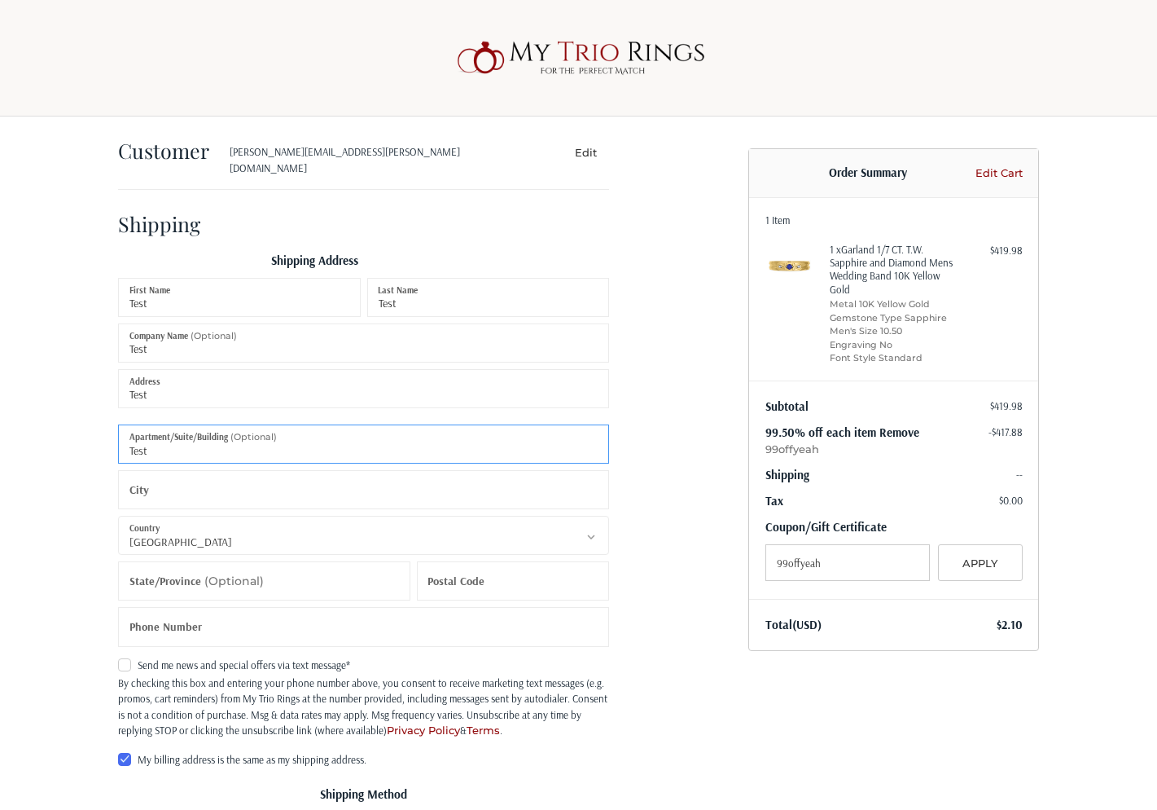
type input "Test"
type input "New York"
click at [584, 529] on icon at bounding box center [591, 536] width 15 height 15
click at [591, 529] on icon at bounding box center [591, 536] width 15 height 15
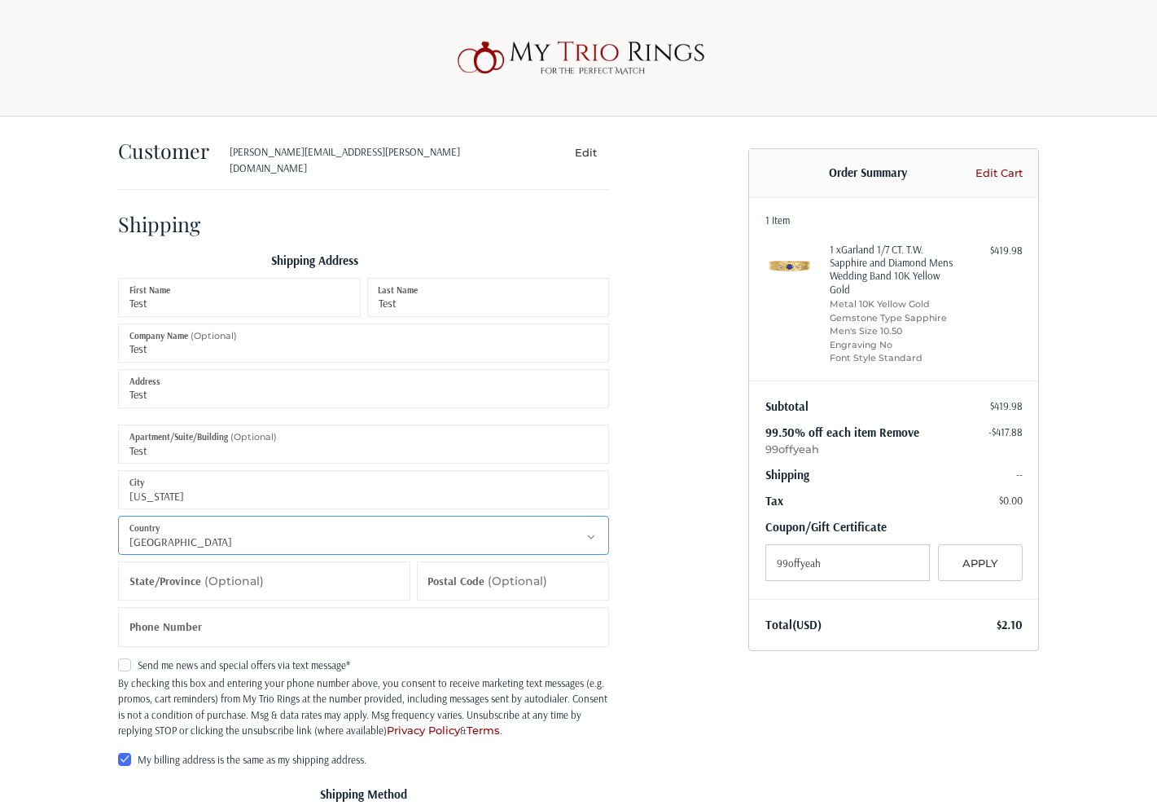
select select "US"
click option "United States" at bounding box center [0, 0] width 0 height 0
click at [656, 428] on ol "Customer kamil.dratwa+opensendtest@mytriorings.com Edit Shipping Shipping Addre…" at bounding box center [395, 652] width 555 height 1072
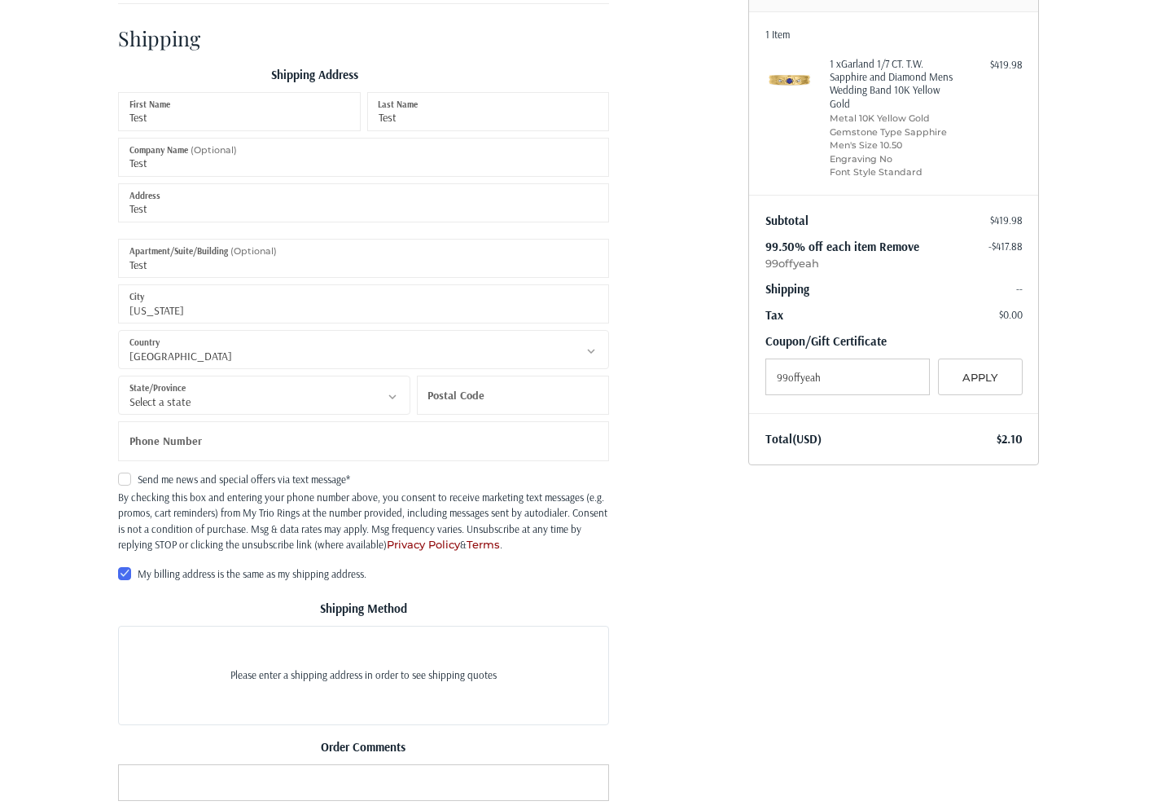
scroll to position [279, 0]
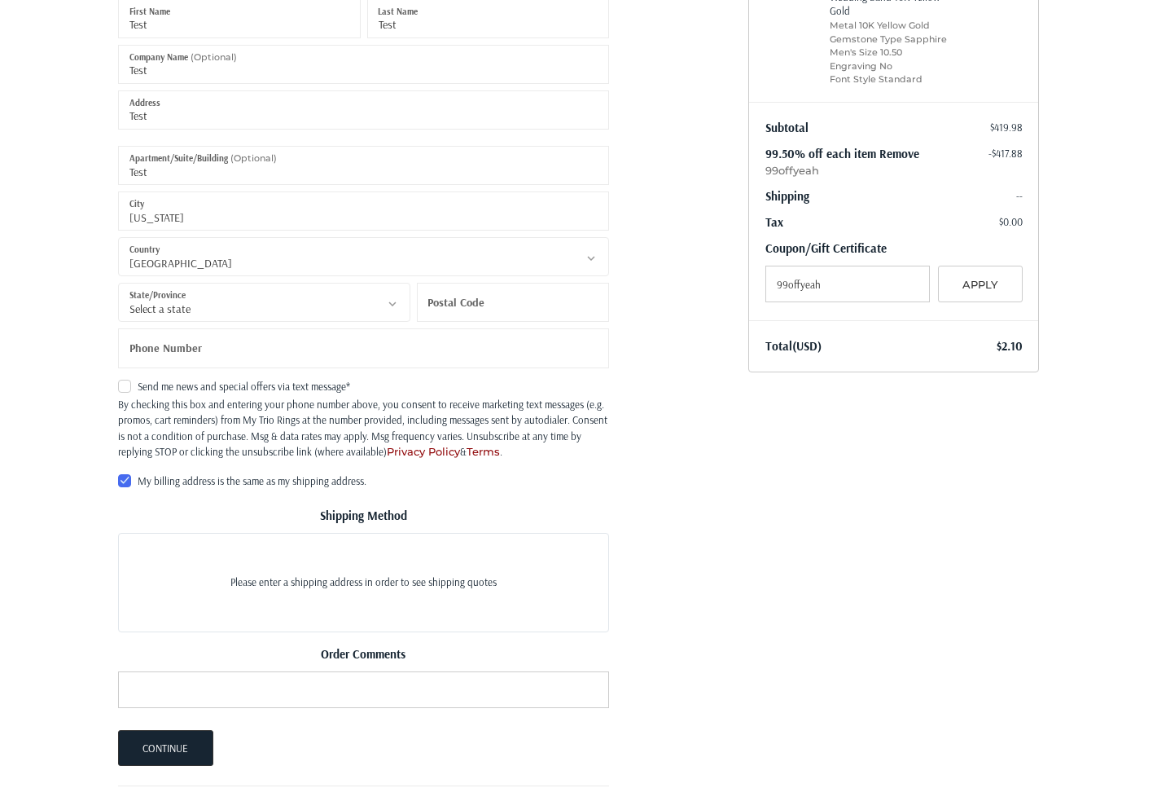
click at [393, 302] on icon at bounding box center [392, 304] width 7 height 5
click at [386, 296] on icon at bounding box center [392, 303] width 15 height 15
click at [118, 283] on select "Select a state Alabama Alaska American Samoa Arizona Arkansas Armed Forces Amer…" at bounding box center [264, 302] width 292 height 39
select select "NY"
click option "New York" at bounding box center [0, 0] width 0 height 0
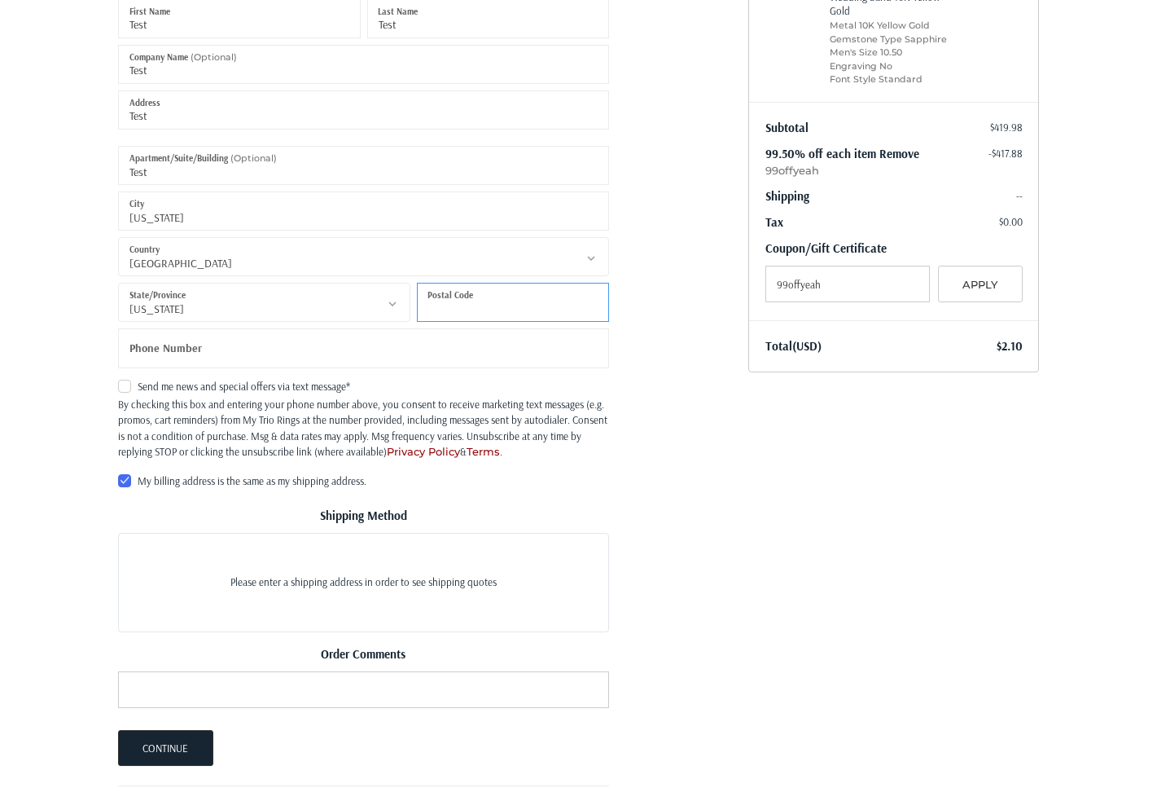
click at [522, 296] on input "Postal Code" at bounding box center [513, 302] width 192 height 39
type input "10036"
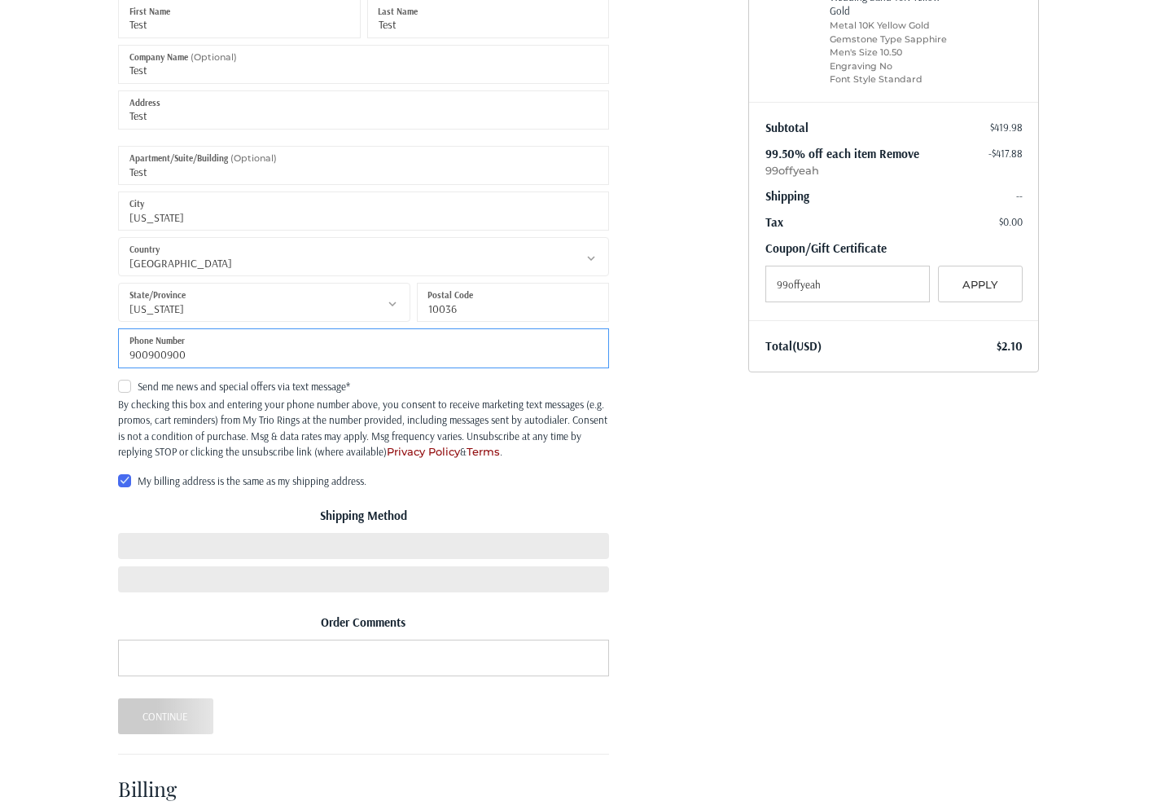
type input "900900900"
click at [709, 550] on div "Customer kamil.dratwa+opensendtest@mytriorings.com Edit Shipping Shipping Addre…" at bounding box center [421, 358] width 630 height 1040
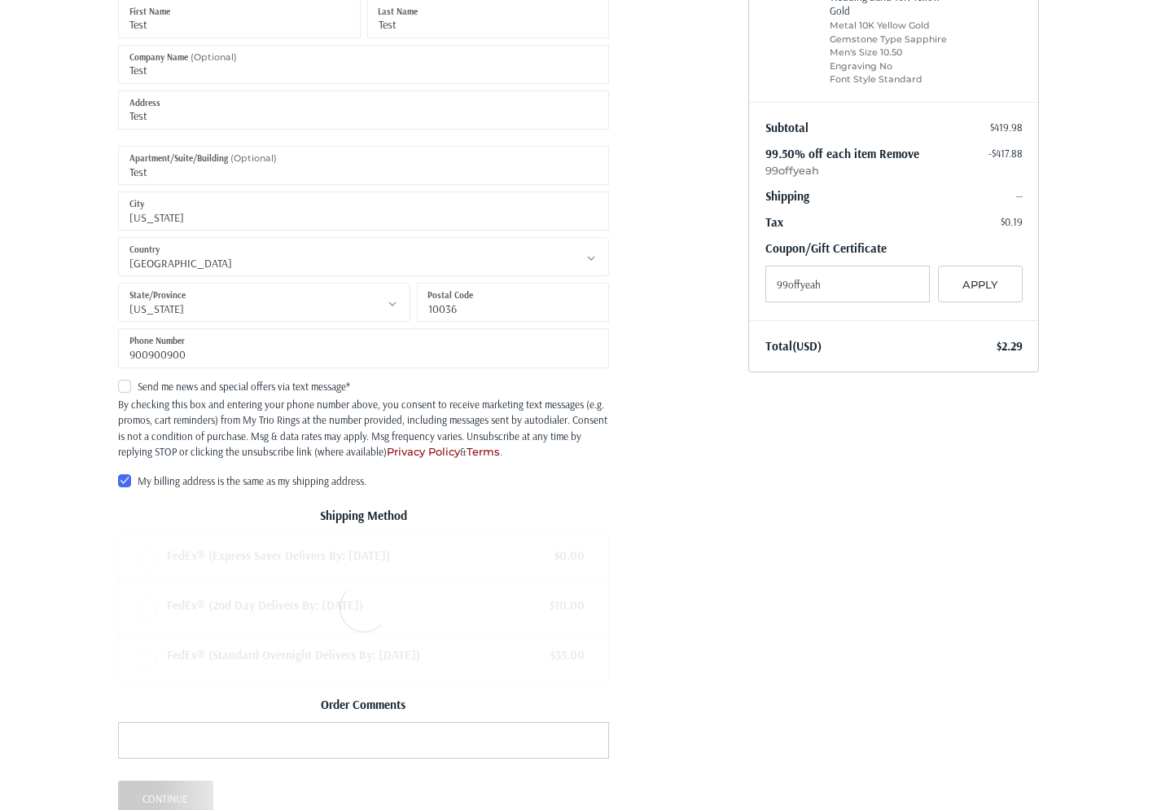
radio input "true"
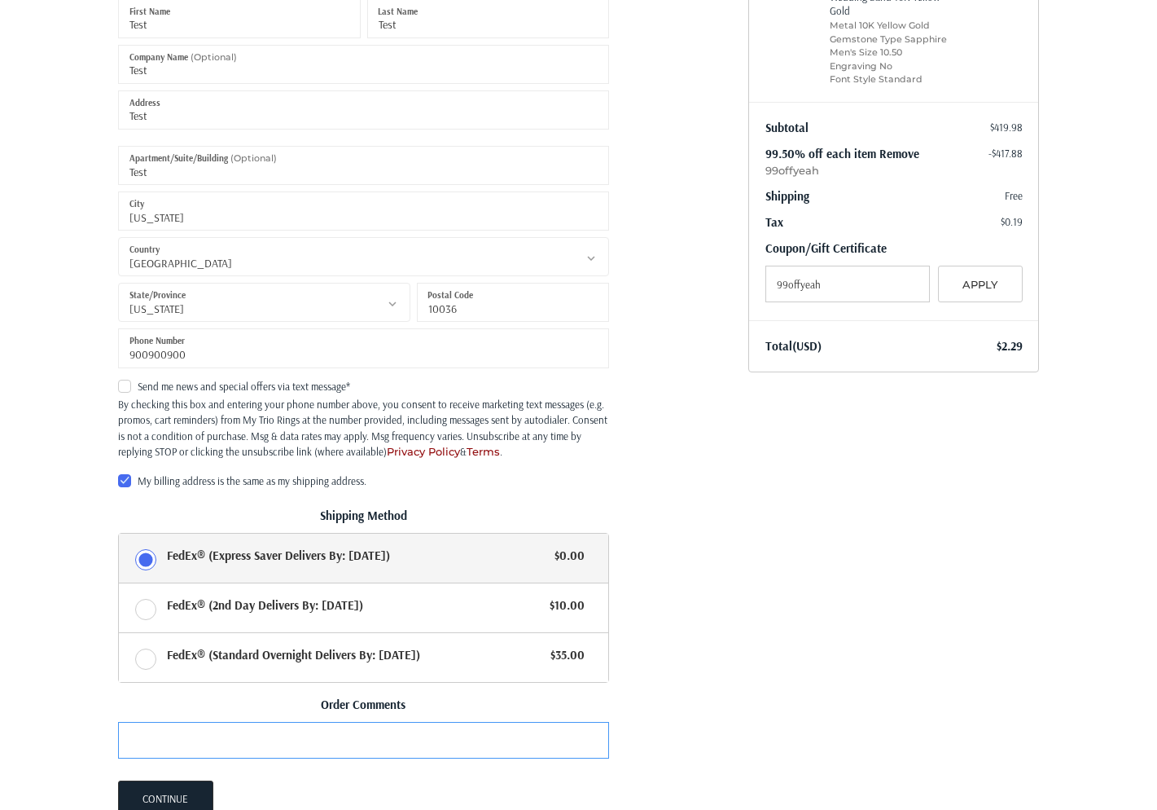
click at [429, 731] on input "Order Comments" at bounding box center [363, 740] width 491 height 37
type input "Test - please refund"
click at [866, 703] on div "Customer kamil.dratwa+opensendtest@mytriorings.com Edit Shipping Shipping Addre…" at bounding box center [578, 407] width 977 height 1139
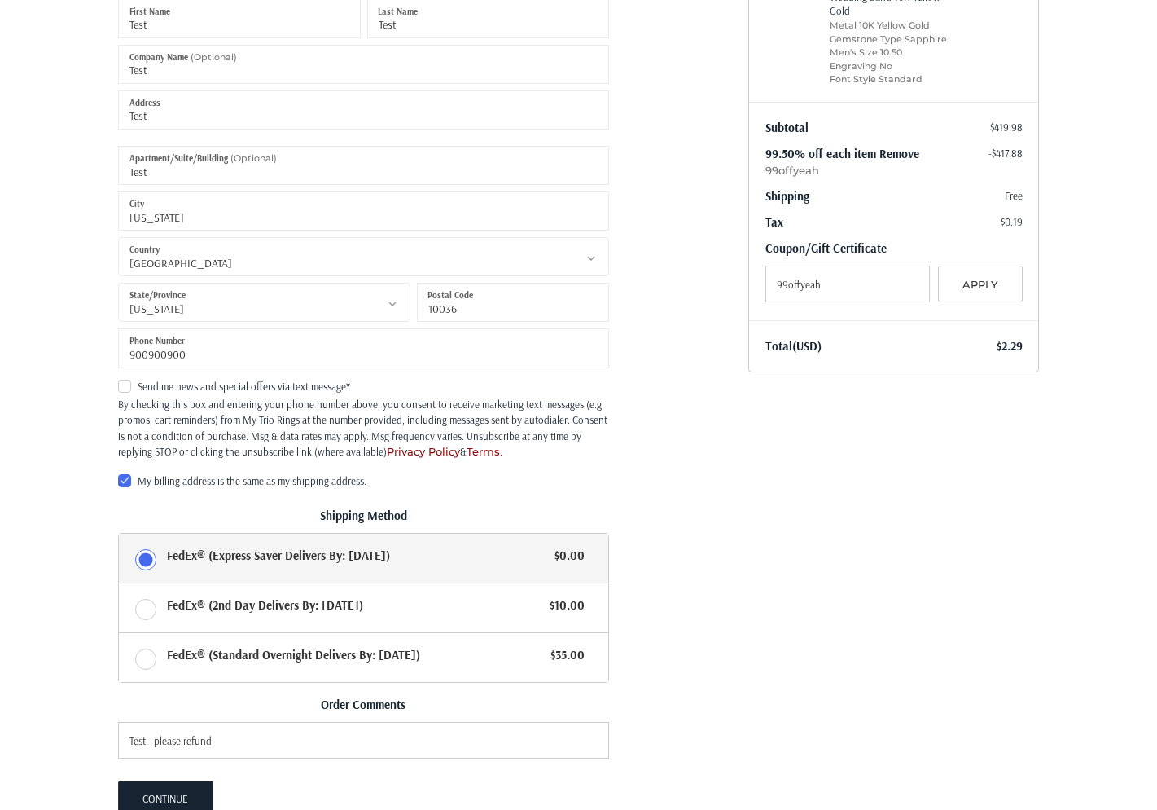
scroll to position [435, 0]
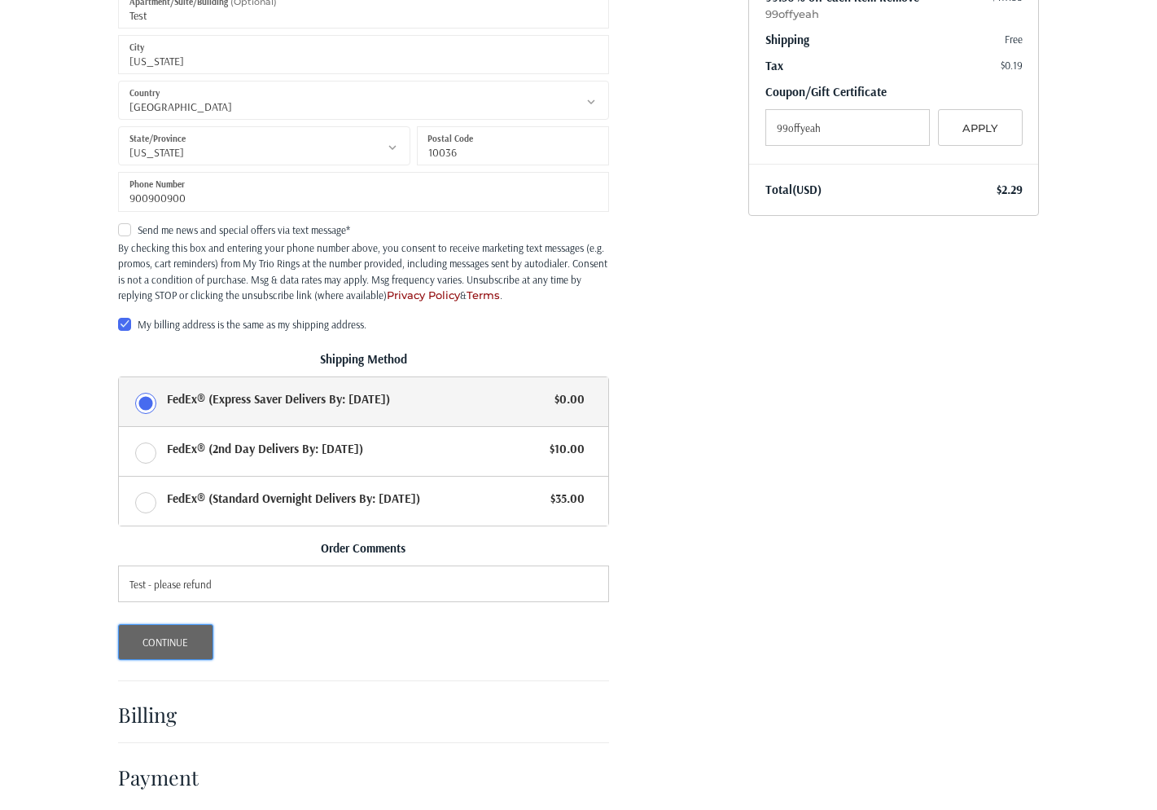
click at [155, 624] on button "Continue" at bounding box center [165, 642] width 95 height 36
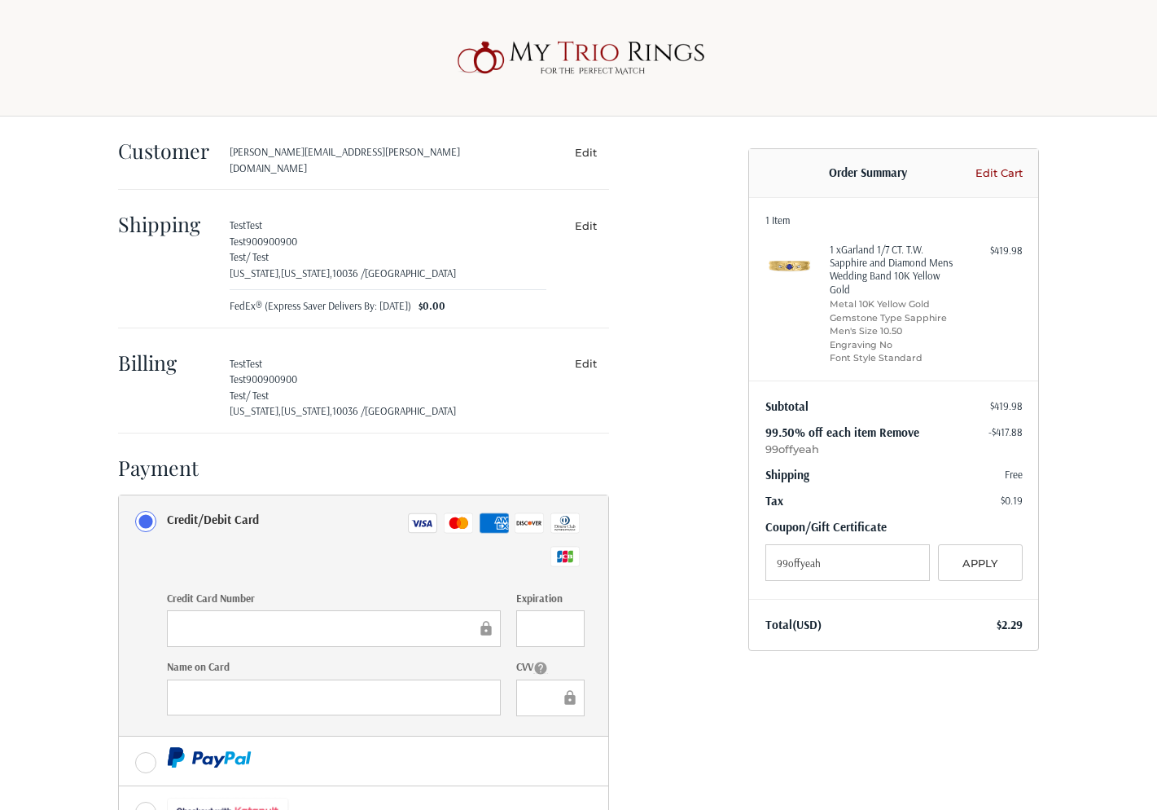
scroll to position [116, 0]
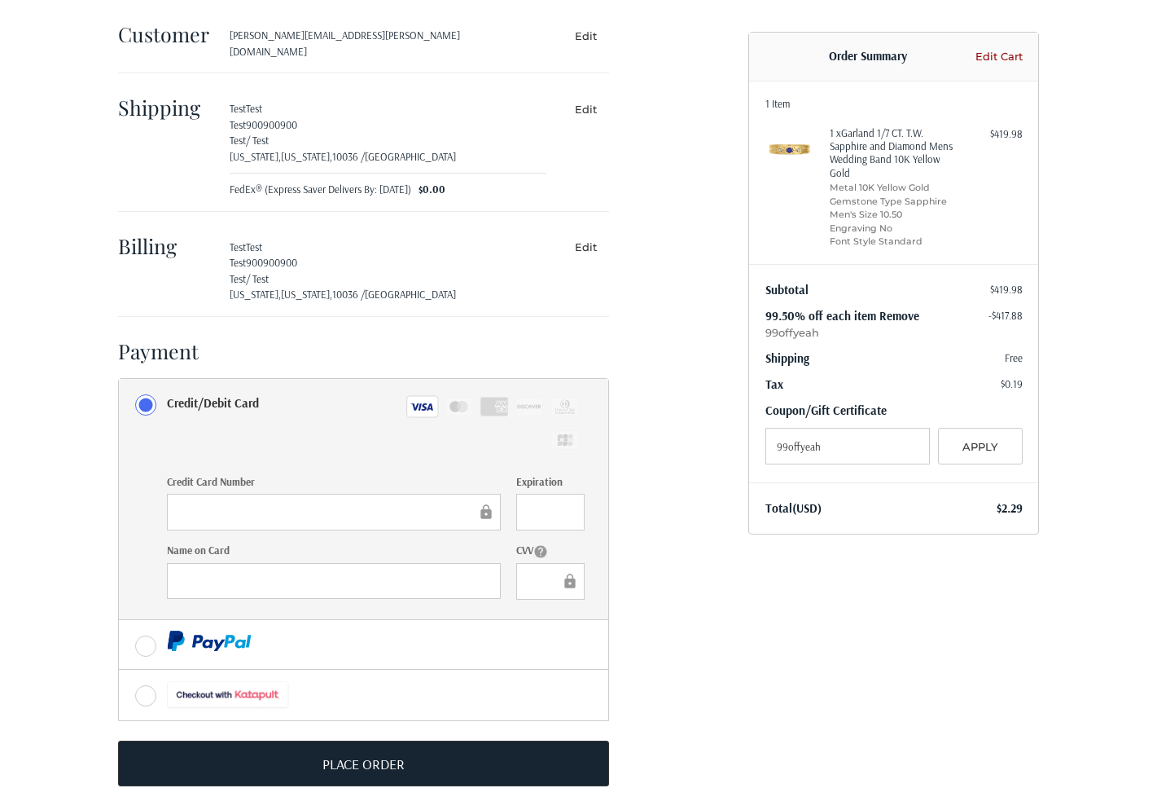
click at [913, 602] on div "Customer kamil.dratwa+opensendtest@mytriorings.com Edit Shipping Test Test Test…" at bounding box center [578, 411] width 977 height 822
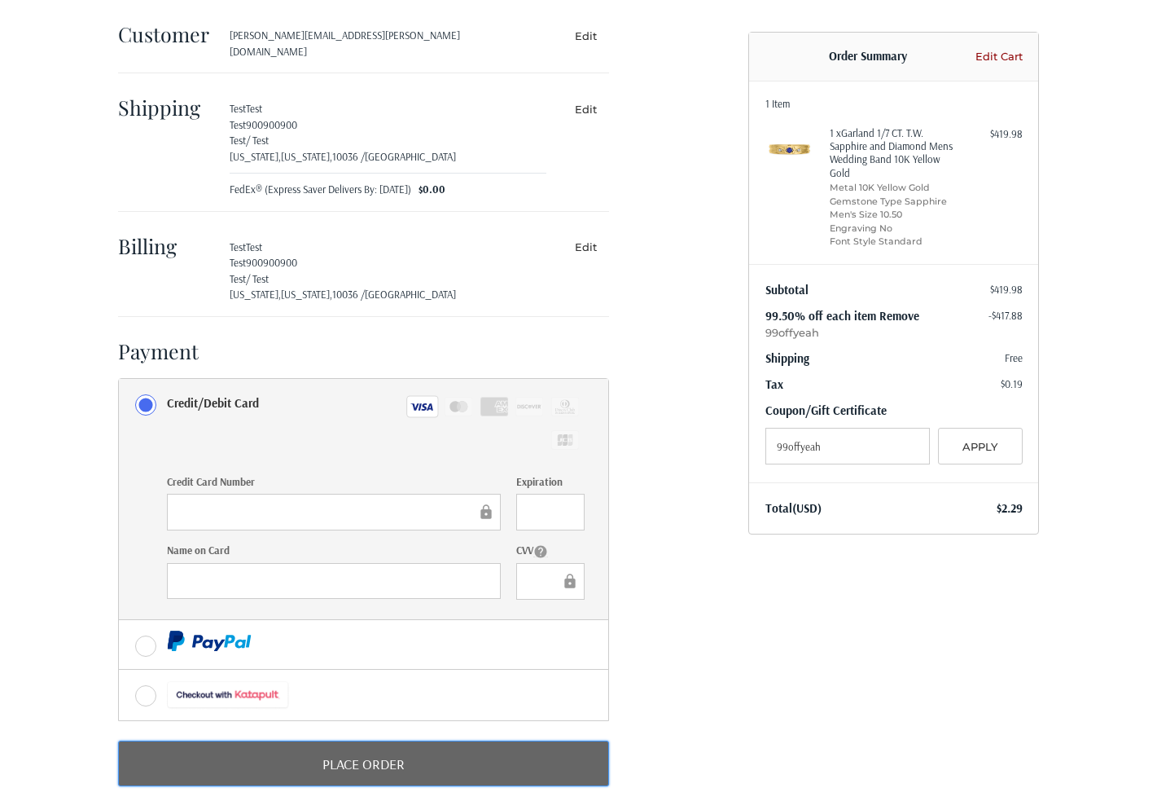
click at [382, 748] on button "Place Order" at bounding box center [363, 763] width 491 height 46
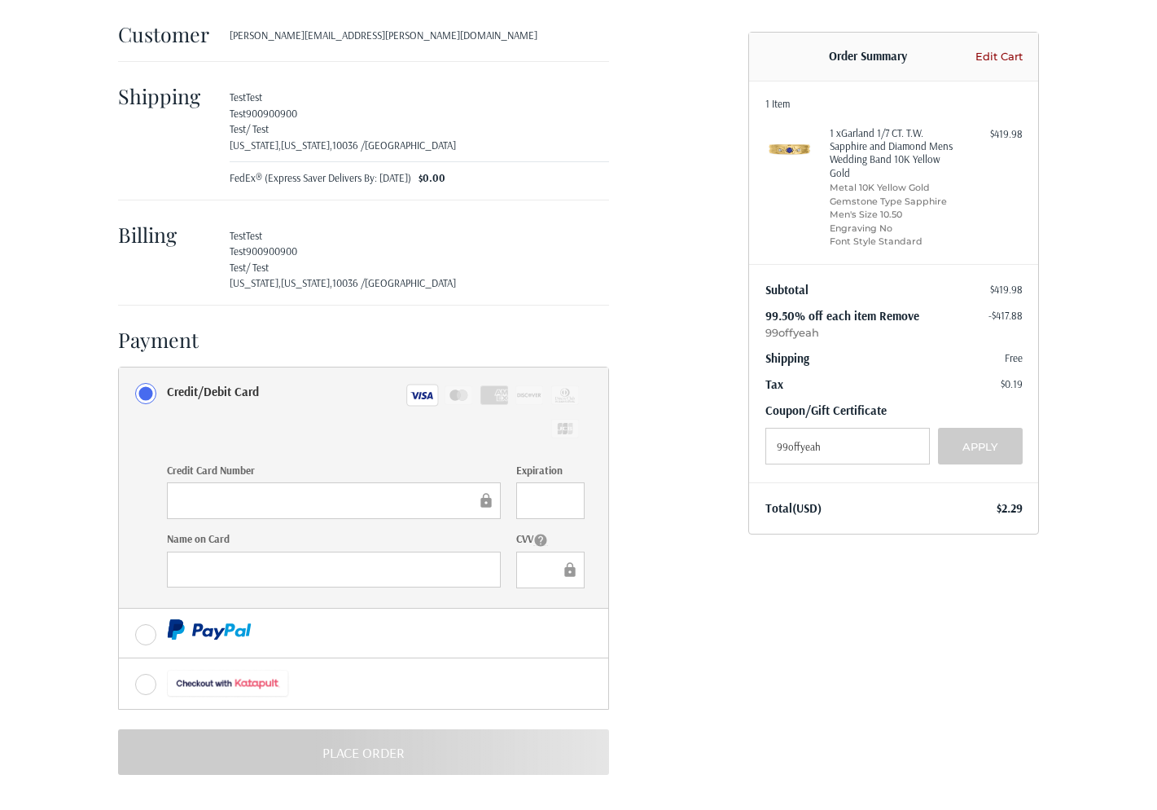
scroll to position [0, 0]
